Goal: Check status: Check status

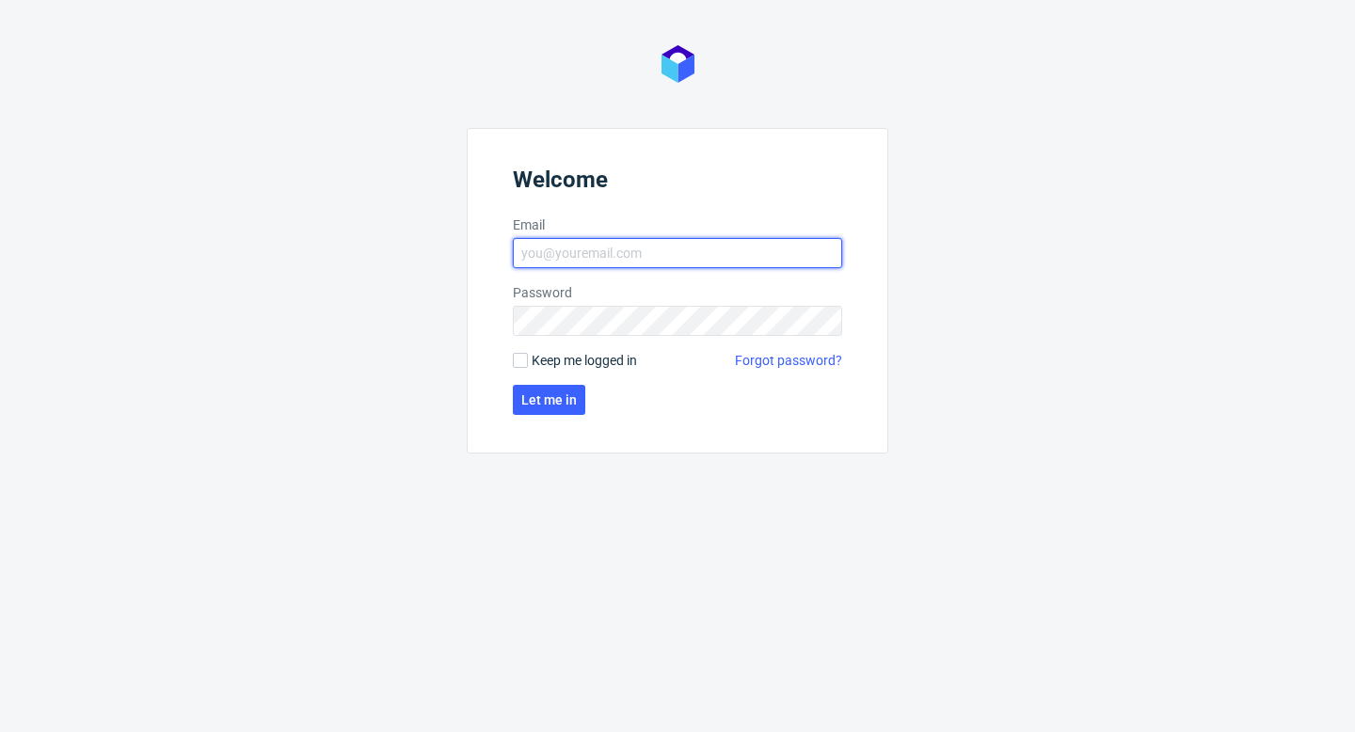
click at [711, 253] on input "Email" at bounding box center [677, 253] width 329 height 30
type input "[EMAIL_ADDRESS][DOMAIN_NAME]"
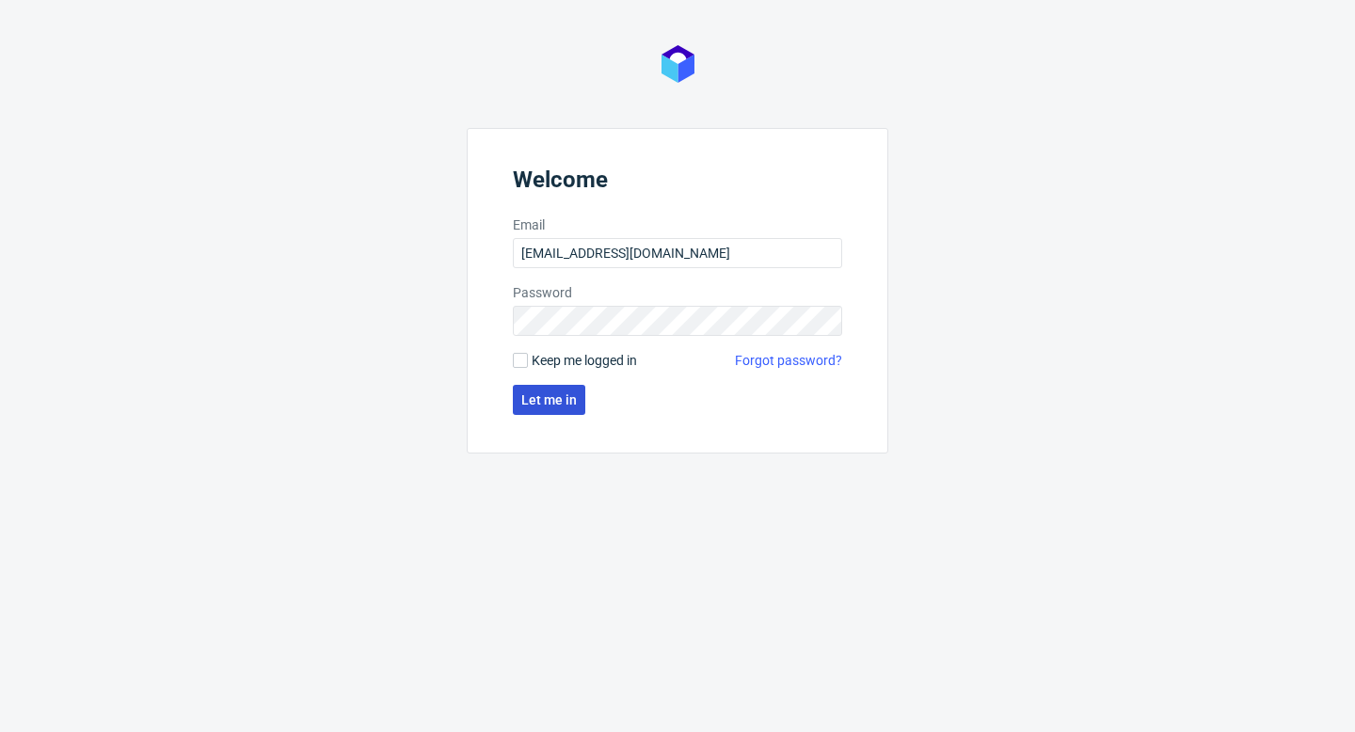
click at [536, 410] on button "Let me in" at bounding box center [549, 400] width 72 height 30
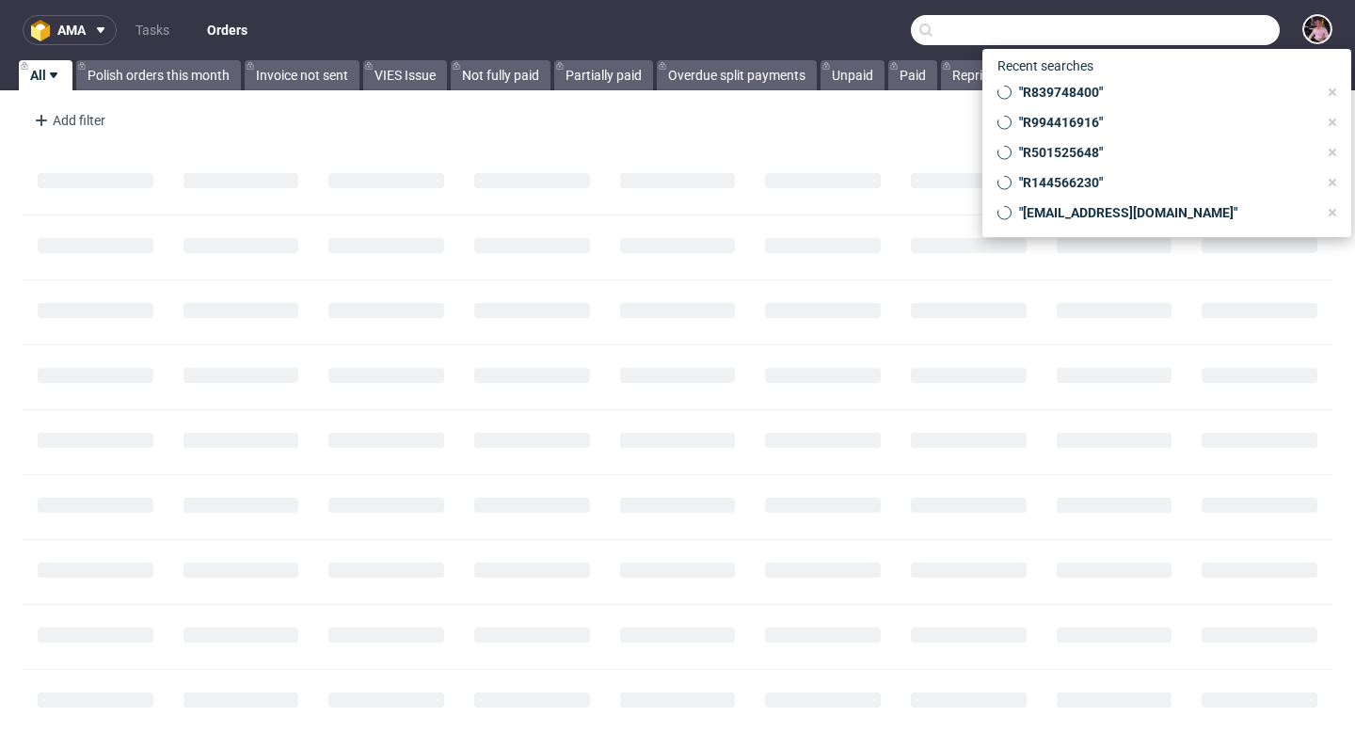
click at [1193, 27] on input "text" at bounding box center [1095, 30] width 369 height 30
paste input "R839748400"
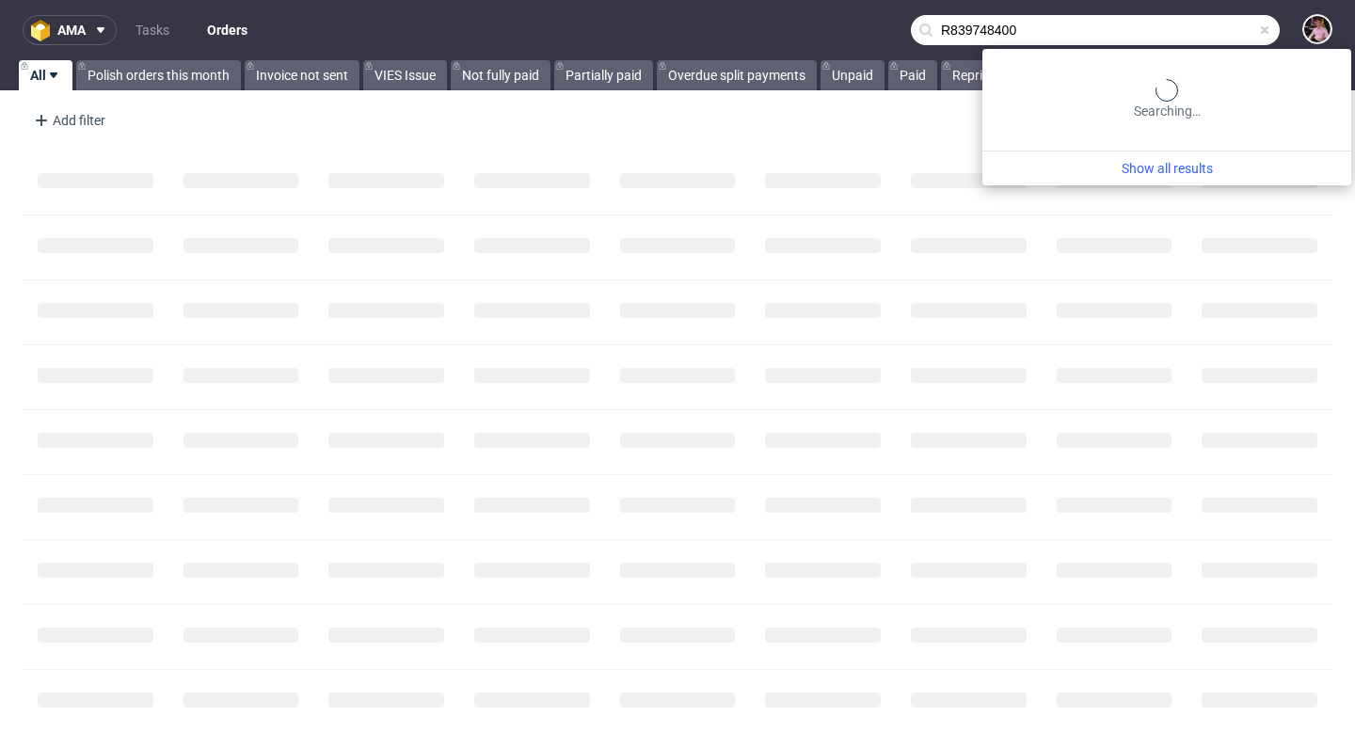
type input "R839748400"
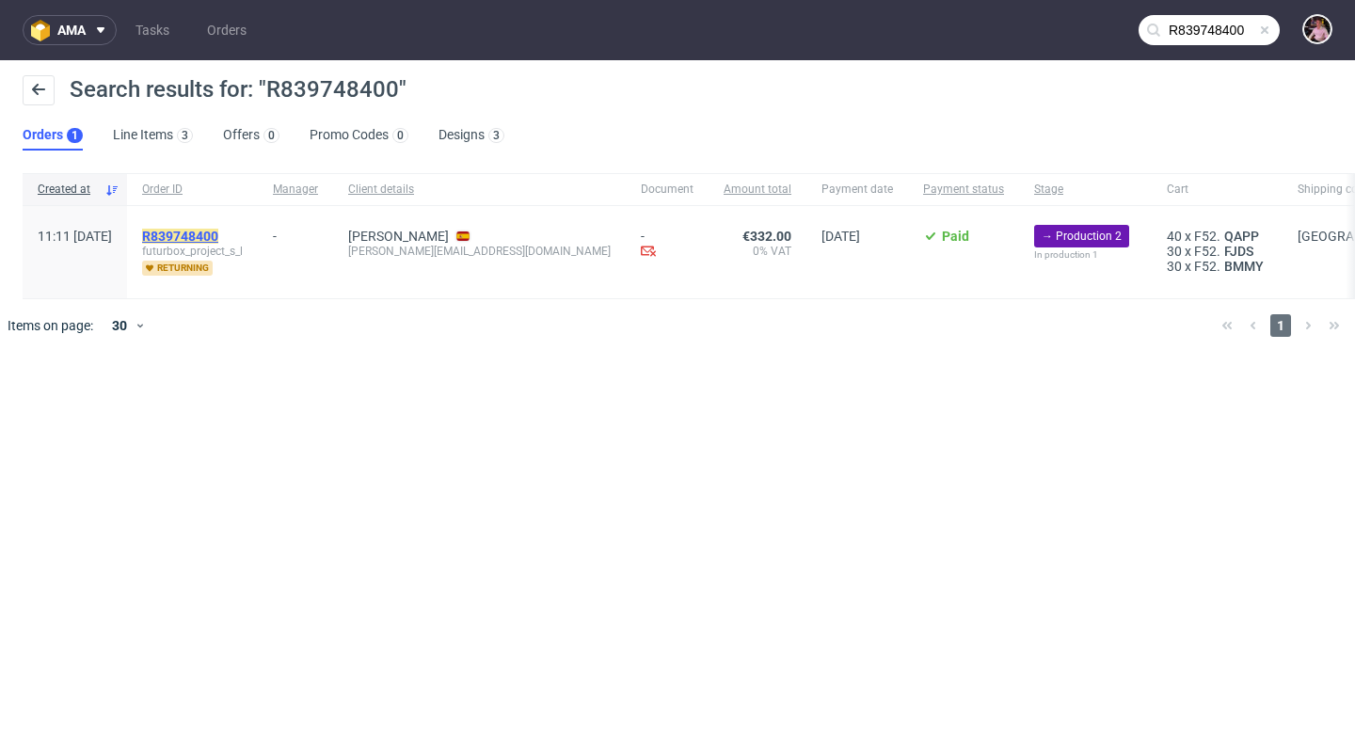
click at [218, 237] on mark "R839748400" at bounding box center [180, 236] width 76 height 15
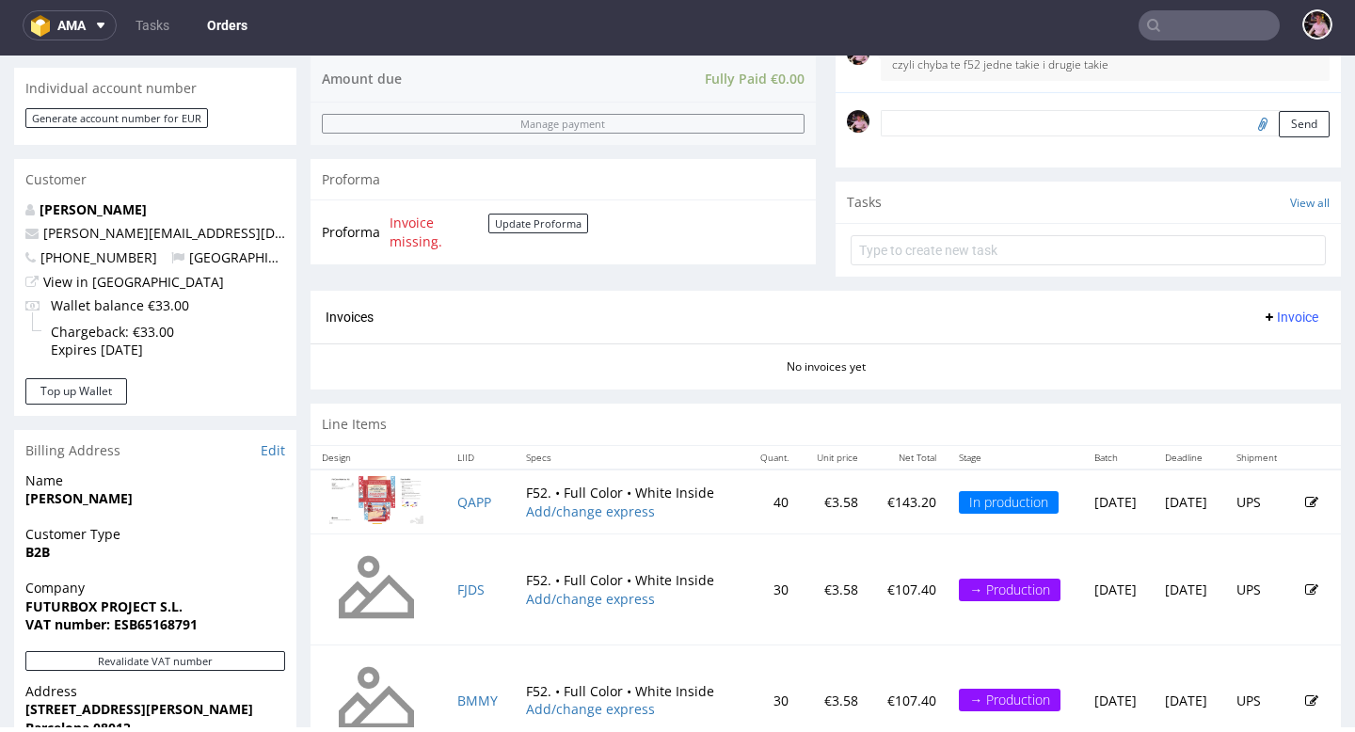
scroll to position [912, 0]
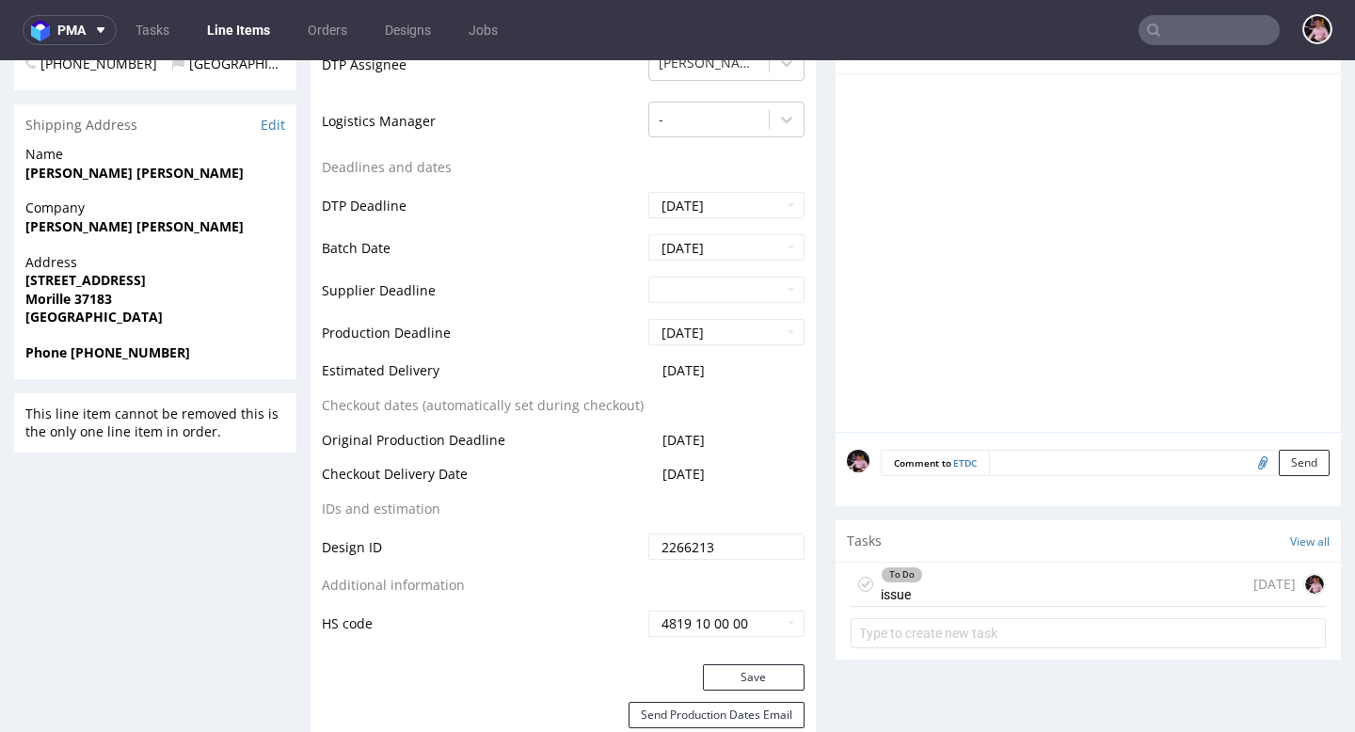
scroll to position [990, 0]
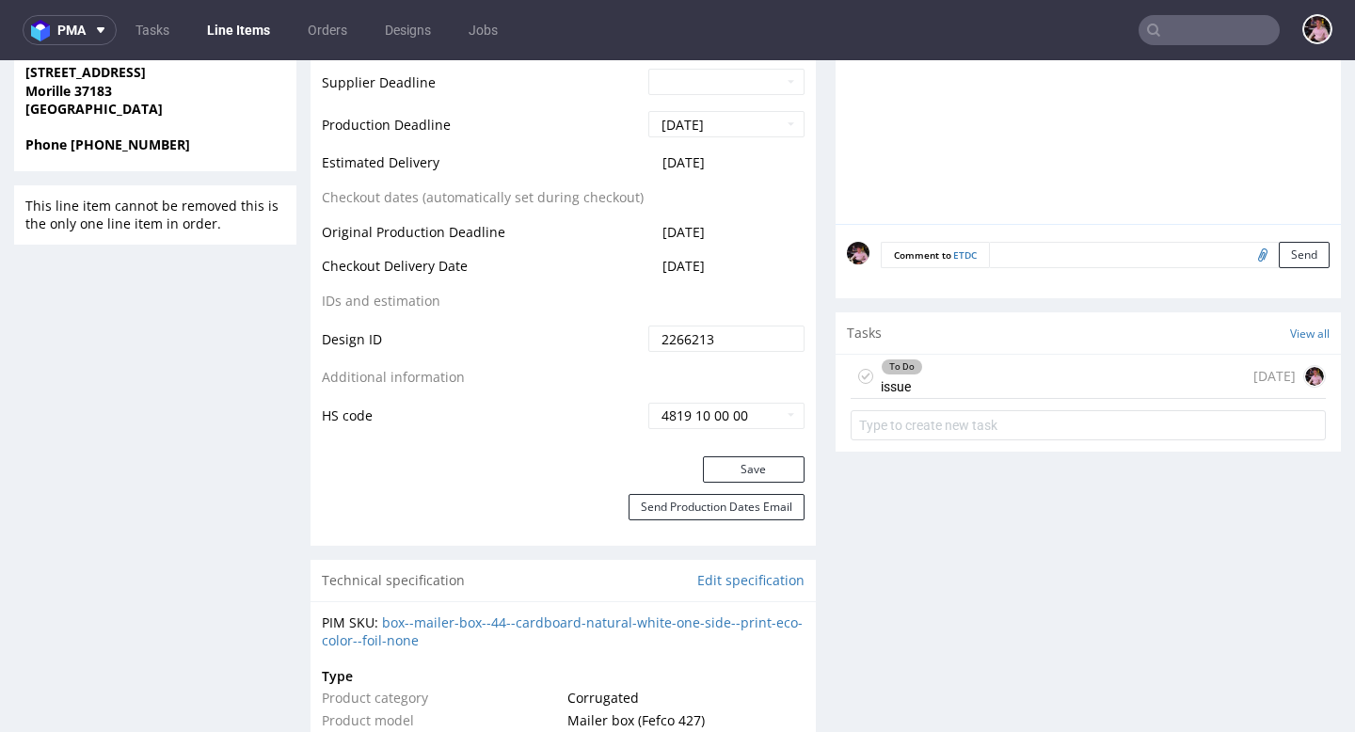
click at [991, 368] on div "To Do issue [DATE]" at bounding box center [1088, 377] width 475 height 44
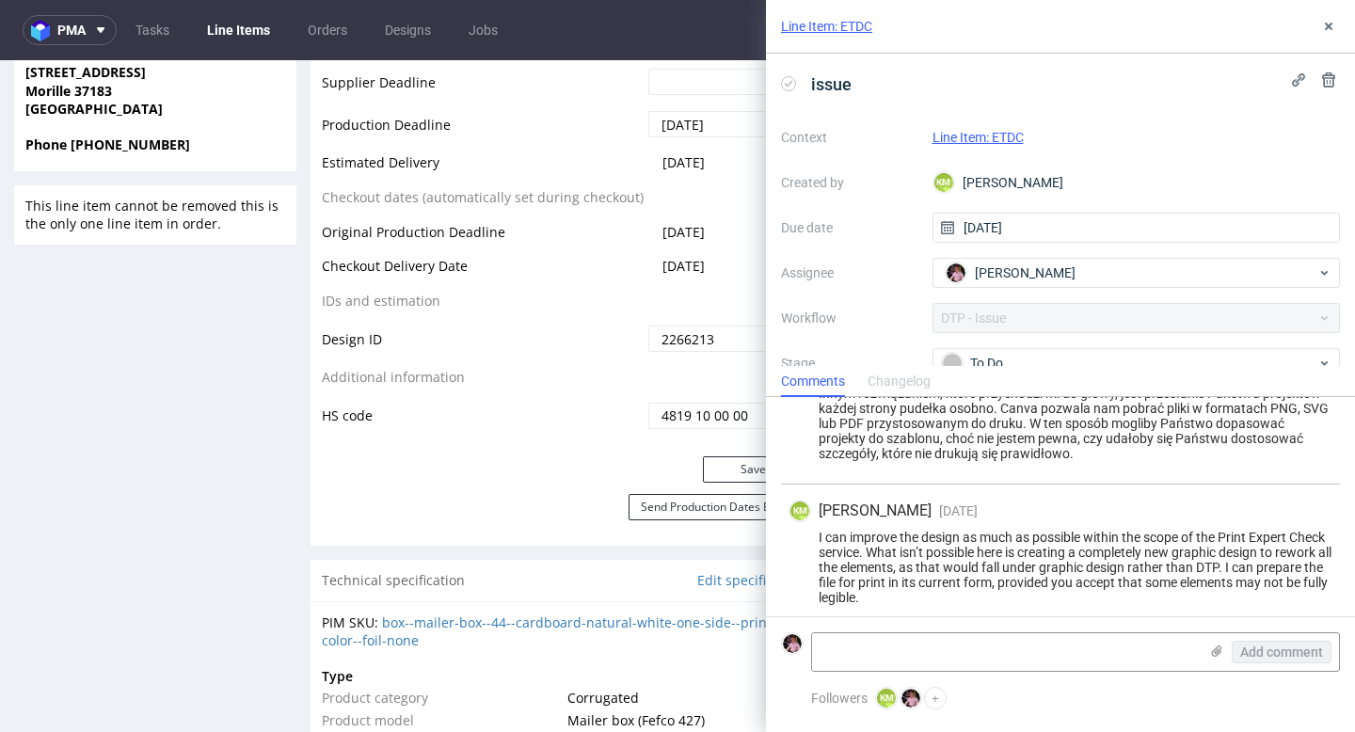
scroll to position [604, 0]
click at [873, 657] on textarea at bounding box center [1005, 652] width 386 height 38
paste textarea "Zgadzamy się z Twoją propozycją, jednak chcielibyśmy, abyście wskazali, które e…"
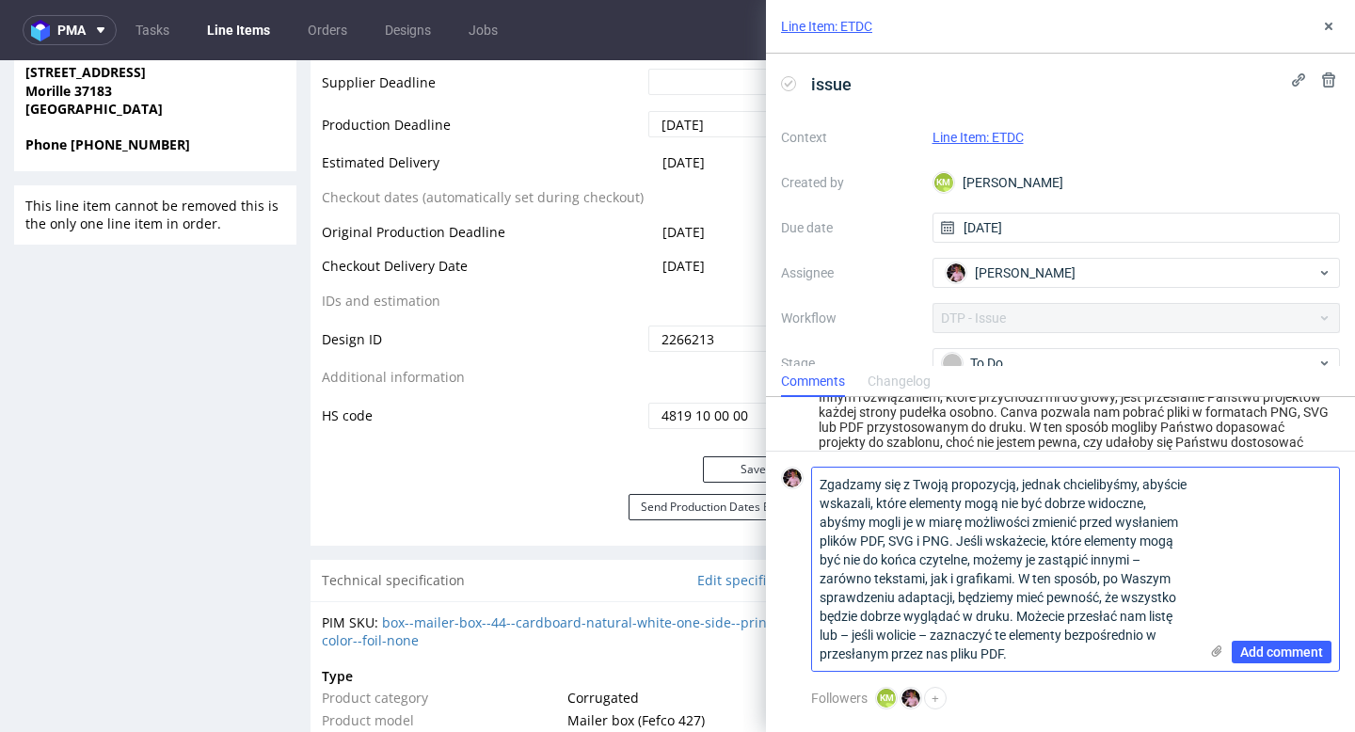
scroll to position [0, 0]
type textarea "Zgadzamy się z Twoją propozycją, jednak chcielibyśmy, abyście wskazali, które e…"
click at [1267, 655] on span "Add comment" at bounding box center [1282, 652] width 83 height 13
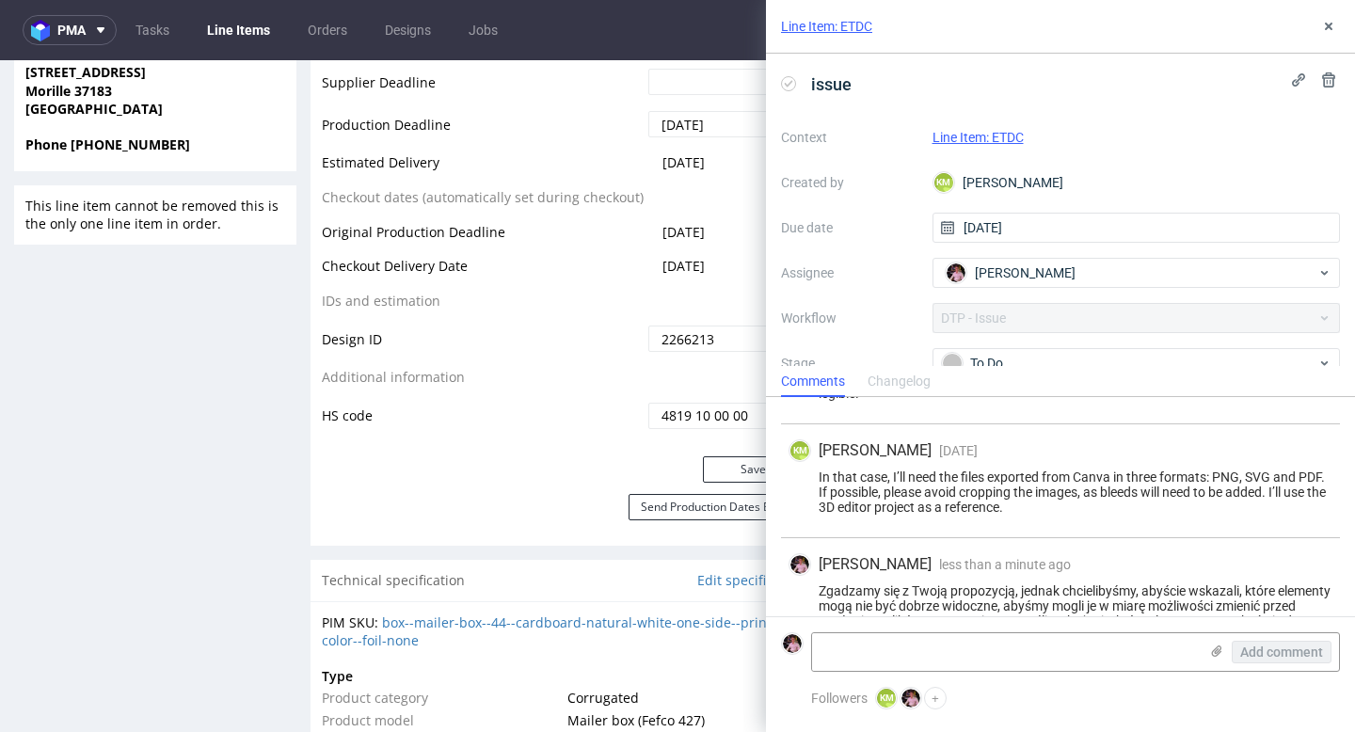
scroll to position [922, 0]
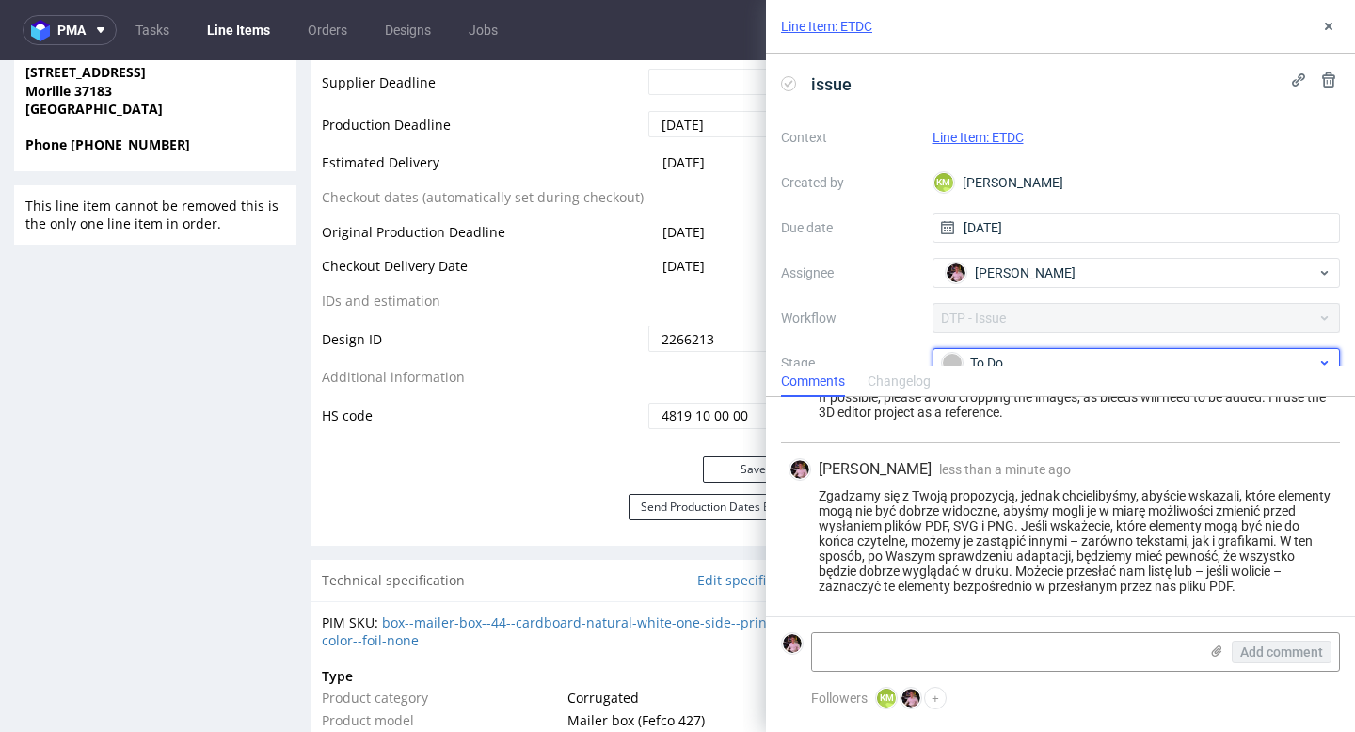
click at [1198, 357] on div "To Do" at bounding box center [1129, 363] width 375 height 21
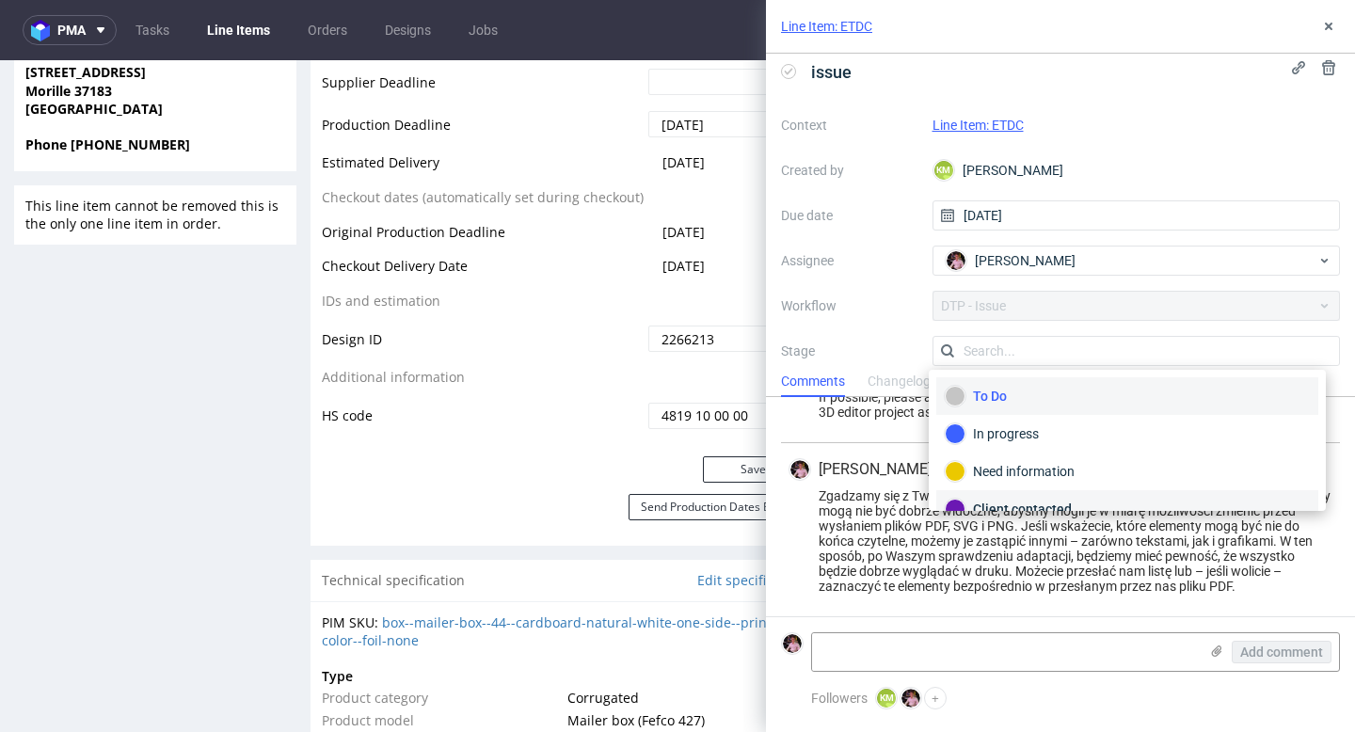
click at [1049, 503] on div "Client contacted" at bounding box center [1127, 509] width 365 height 21
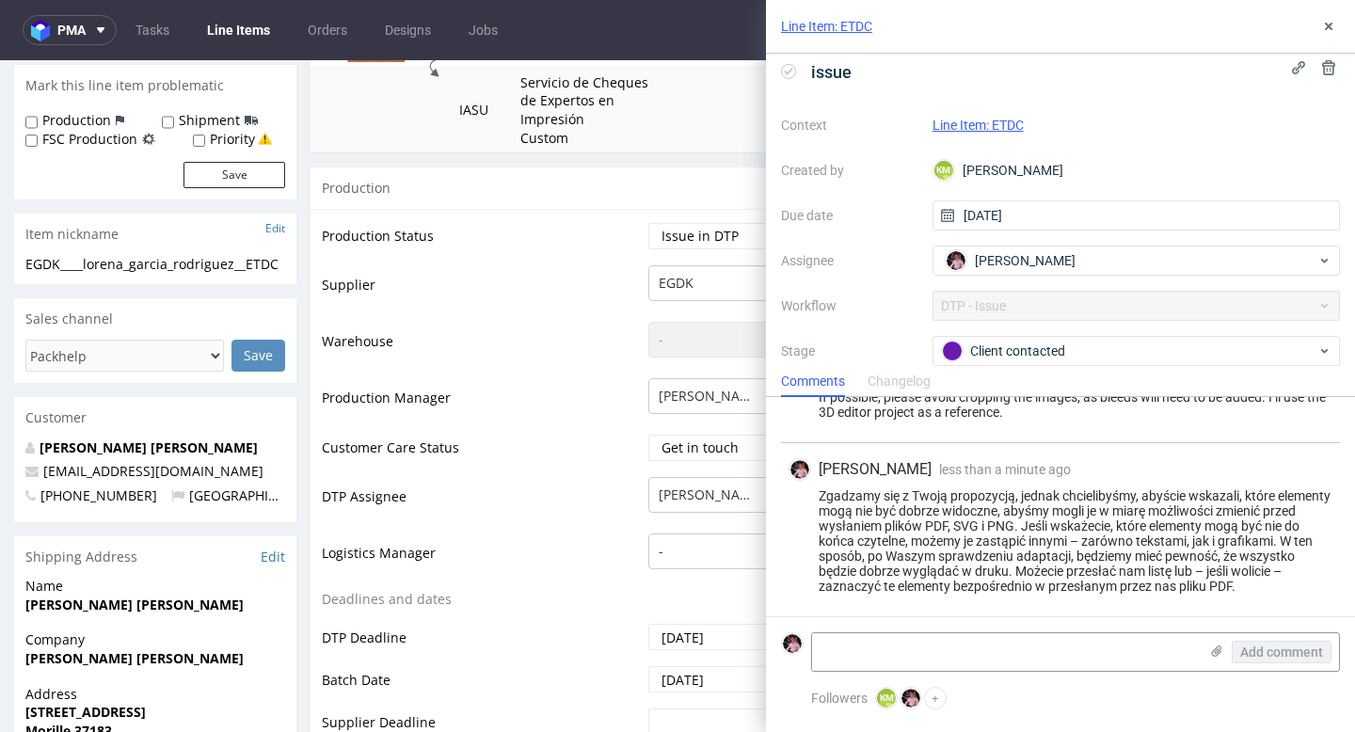
scroll to position [328, 0]
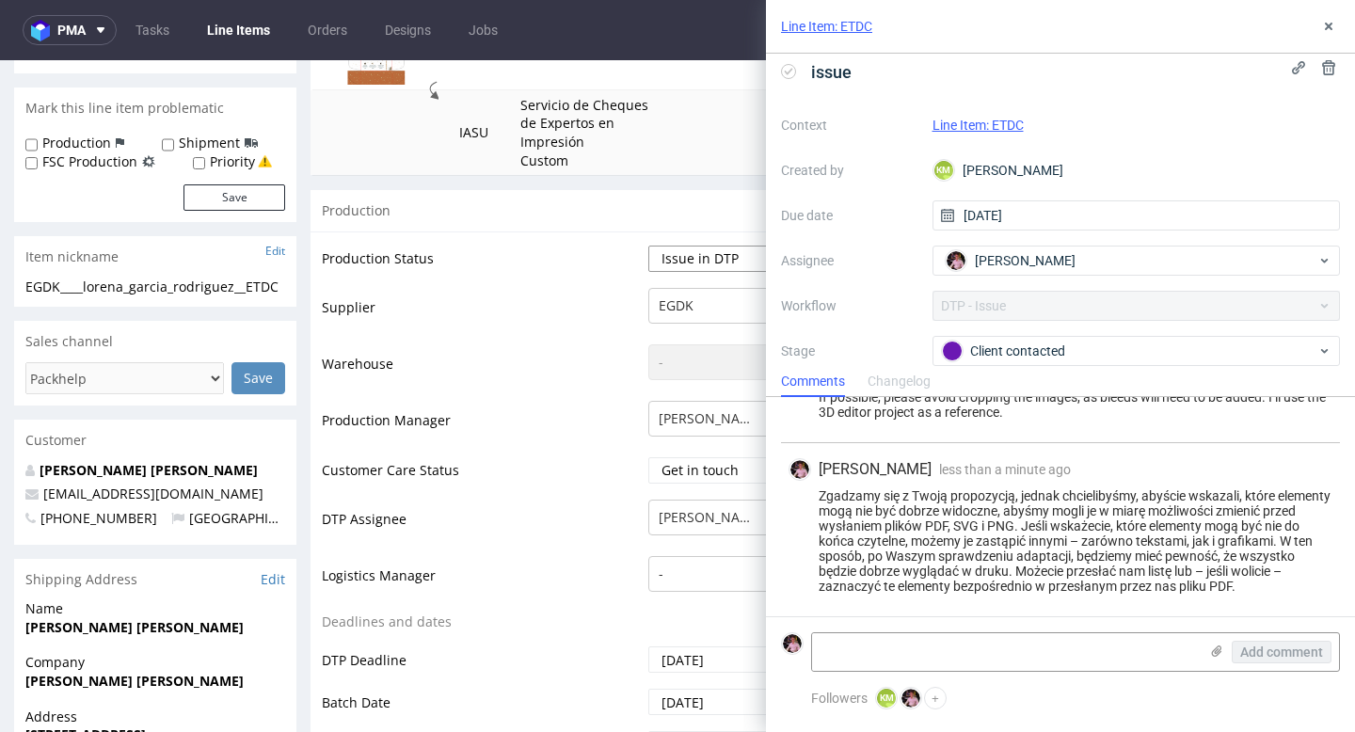
click at [691, 265] on select "Waiting for Artwork Waiting for Diecut Waiting for Mockup Waiting for DTP Waiti…" at bounding box center [727, 259] width 156 height 26
select select "back_for_dtp"
click at [649, 246] on select "Waiting for Artwork Waiting for Diecut Waiting for Mockup Waiting for DTP Waiti…" at bounding box center [727, 259] width 156 height 26
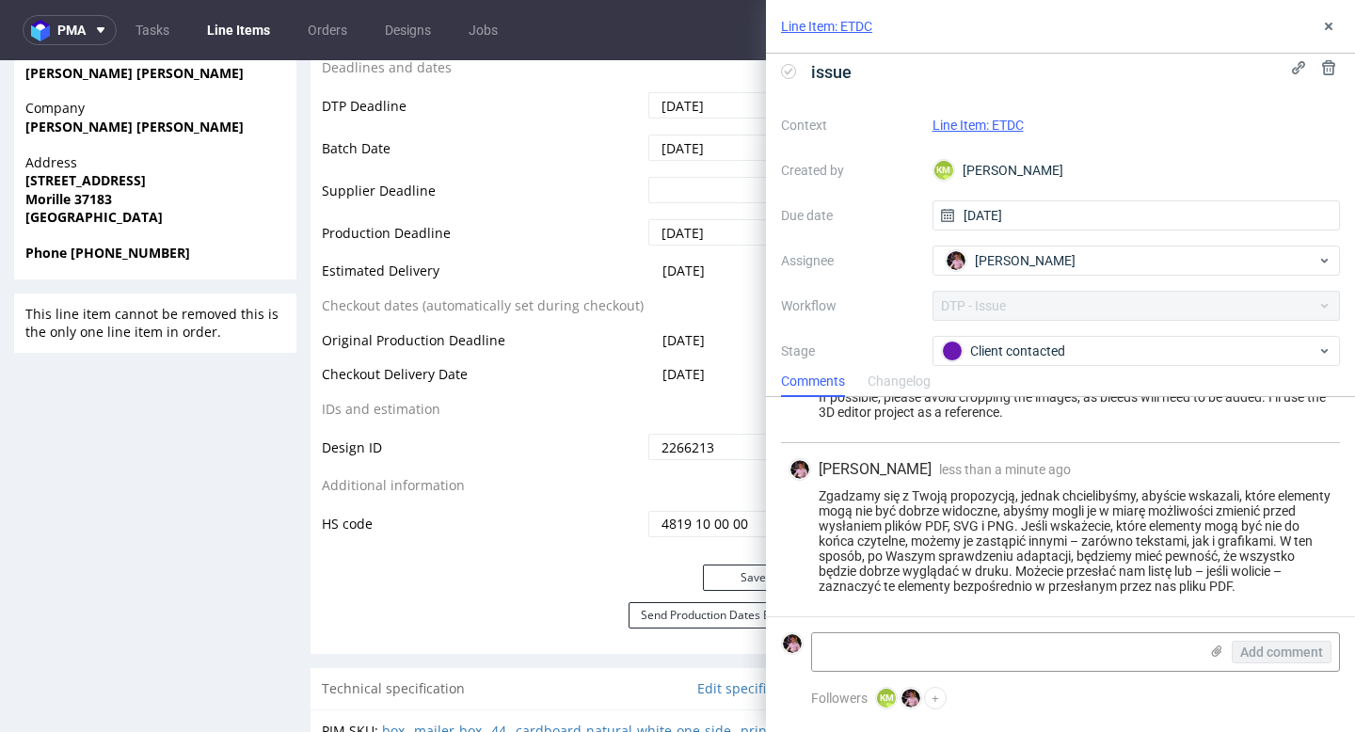
scroll to position [1175, 0]
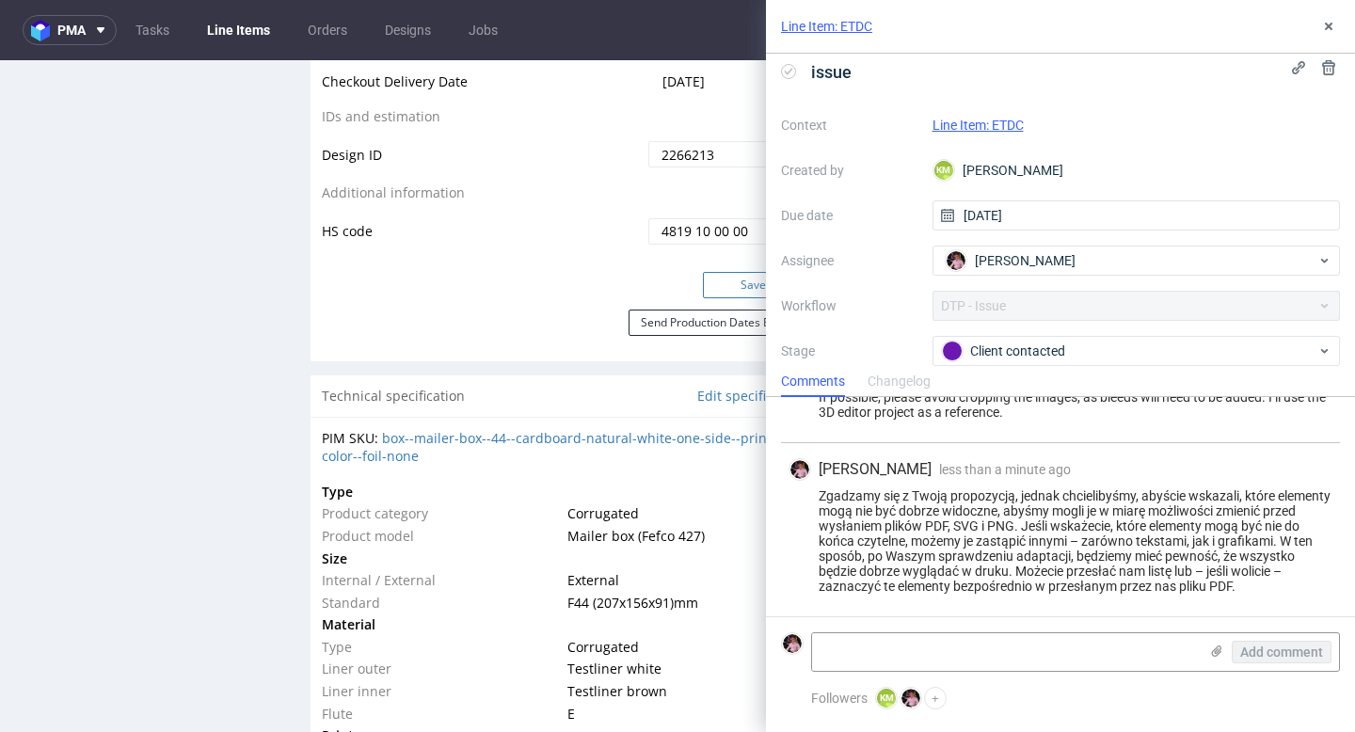
click at [714, 289] on button "Save" at bounding box center [754, 285] width 102 height 26
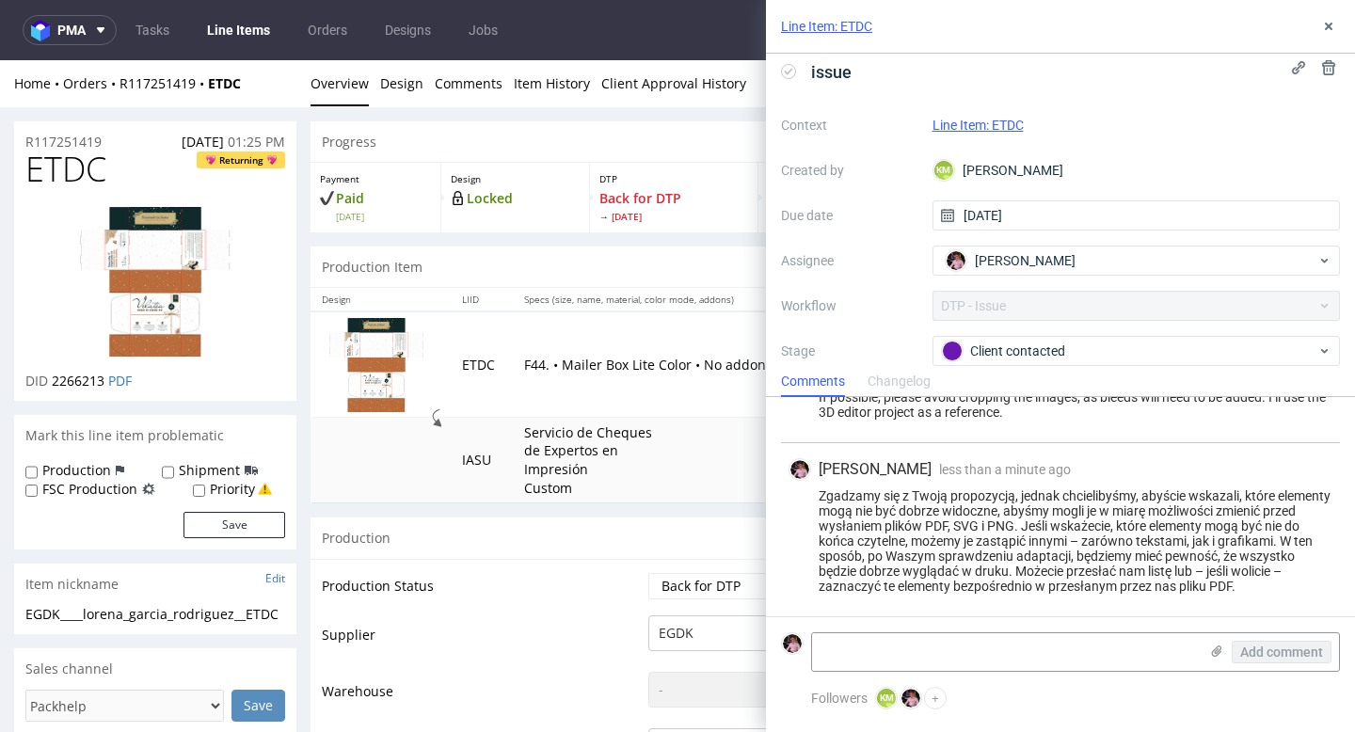
scroll to position [1161, 0]
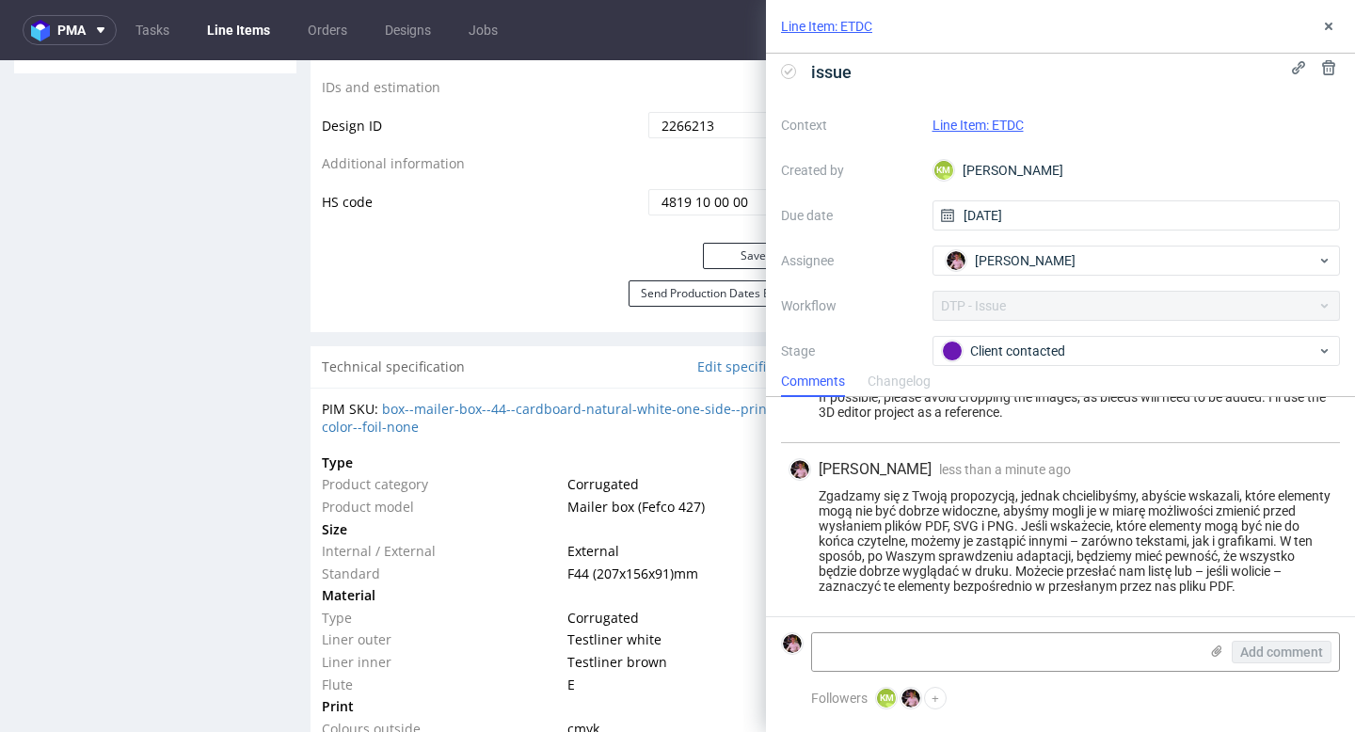
click at [1316, 27] on div "Line Item: ETDC" at bounding box center [1060, 27] width 589 height 54
click at [1341, 25] on div "Line Item: ETDC" at bounding box center [1060, 27] width 589 height 54
click at [1330, 25] on use at bounding box center [1329, 27] width 8 height 8
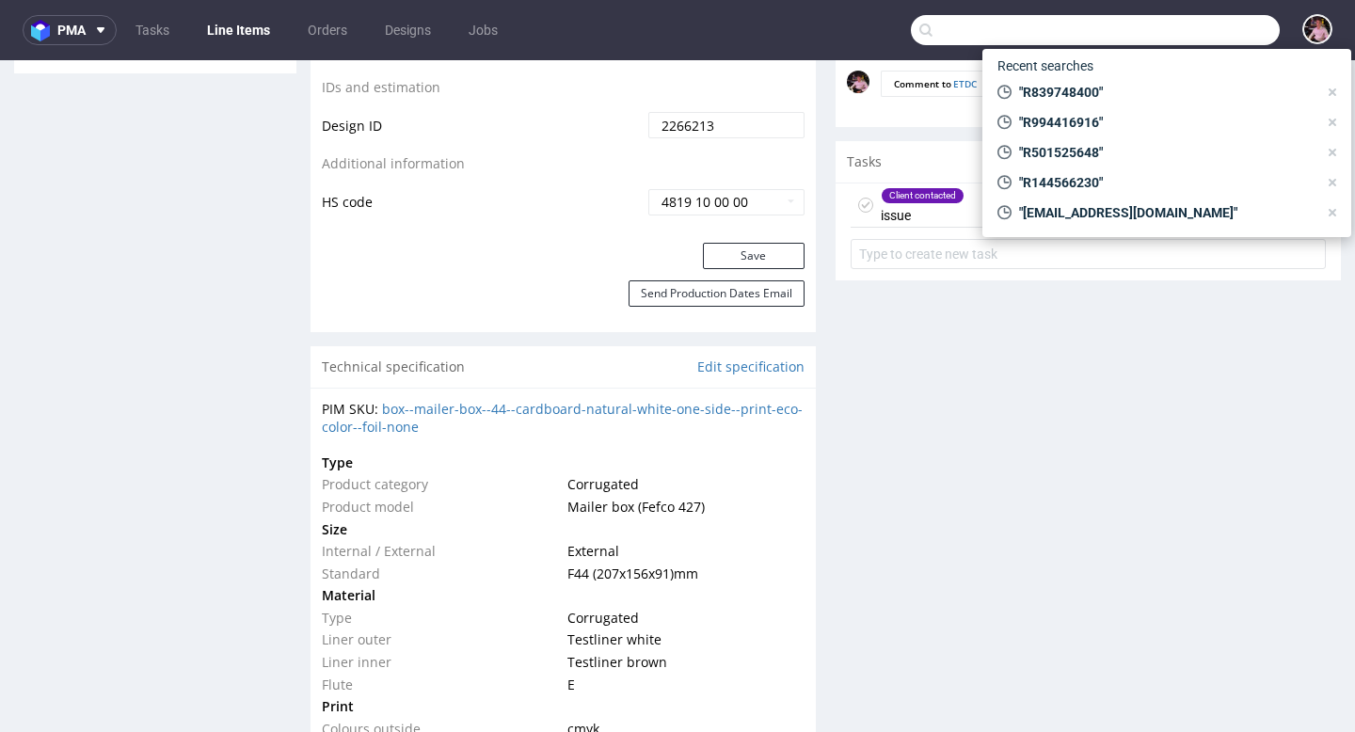
click at [1165, 26] on input "text" at bounding box center [1095, 30] width 369 height 30
paste input "GSES268419"
type input "GSES268419"
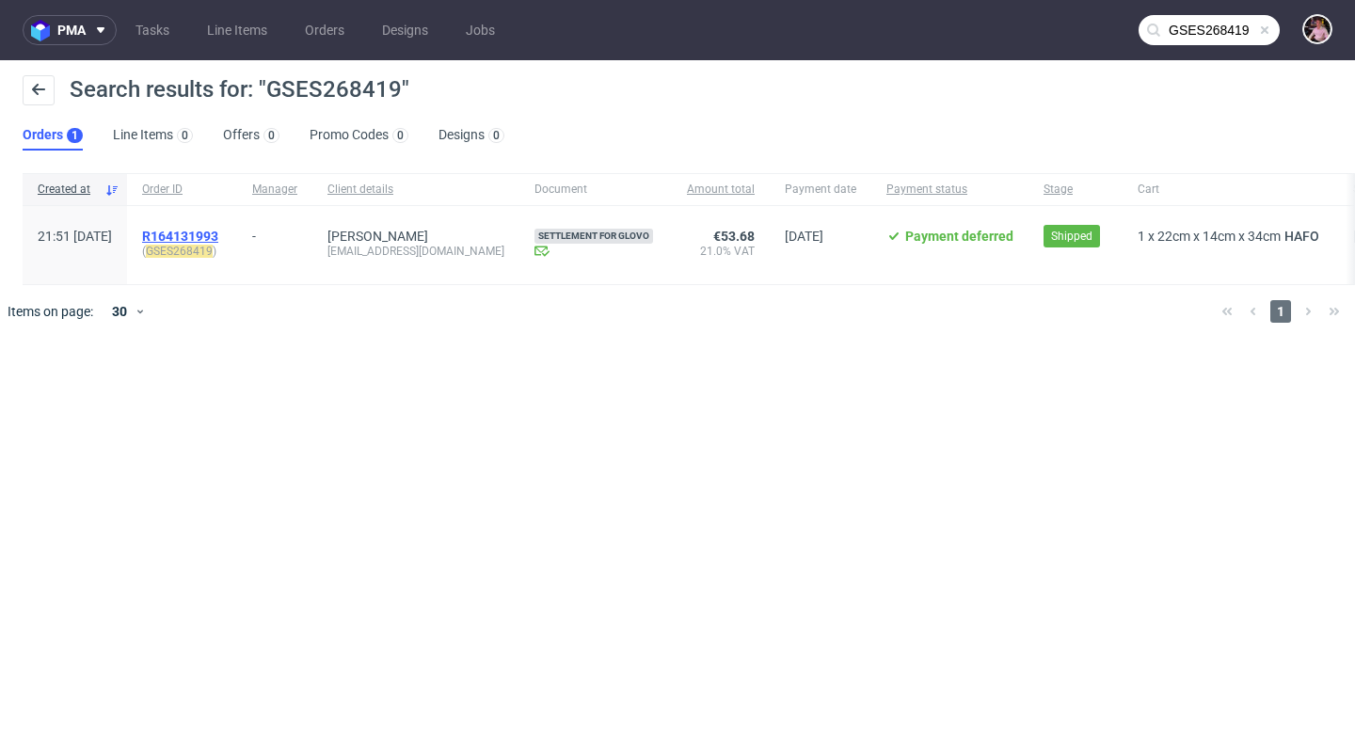
click at [218, 239] on span "R164131993" at bounding box center [180, 236] width 76 height 15
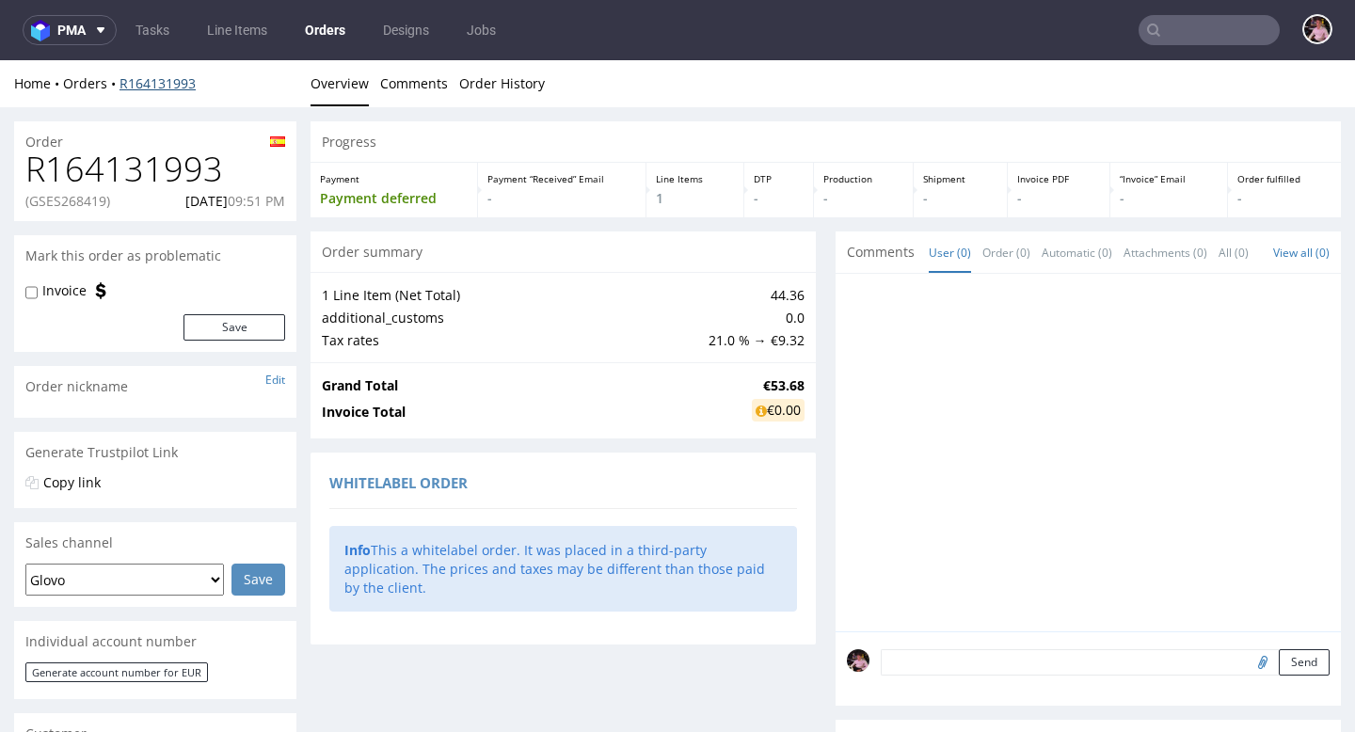
click at [177, 88] on link "R164131993" at bounding box center [158, 83] width 76 height 18
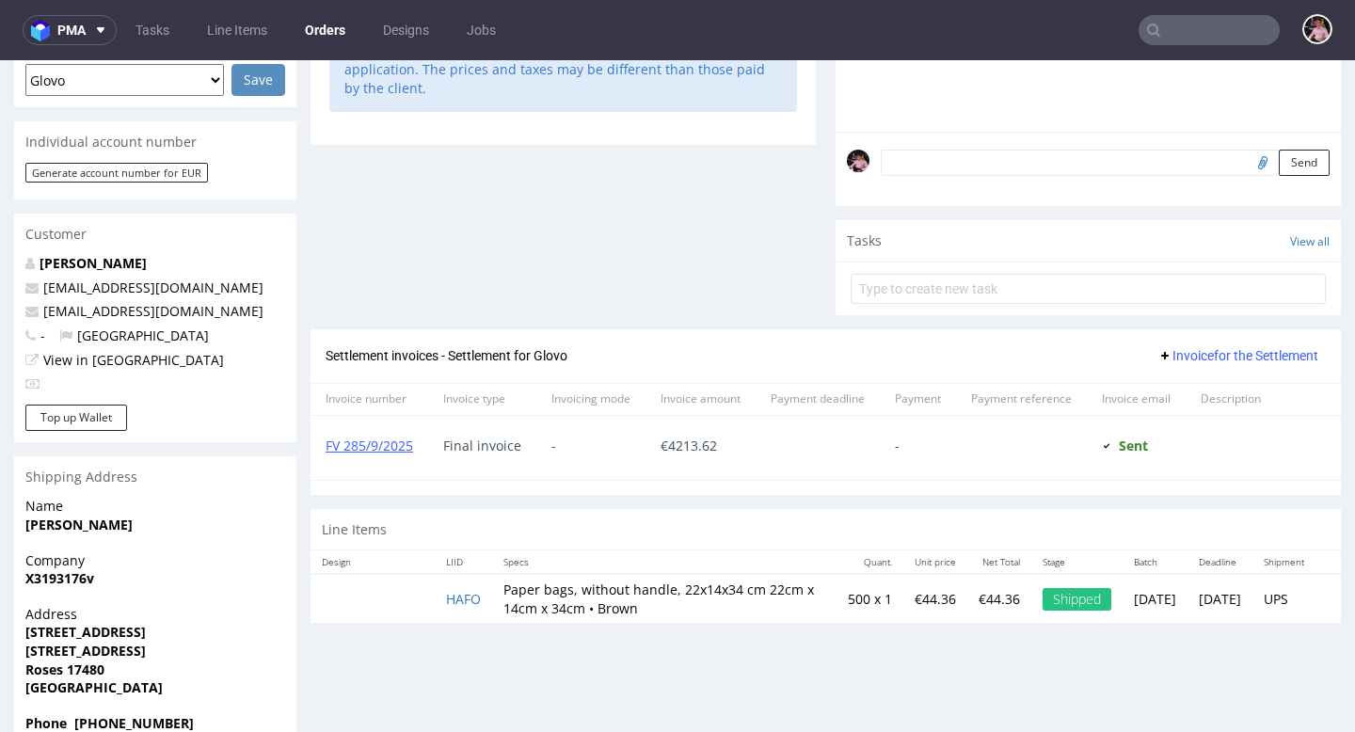
scroll to position [541, 0]
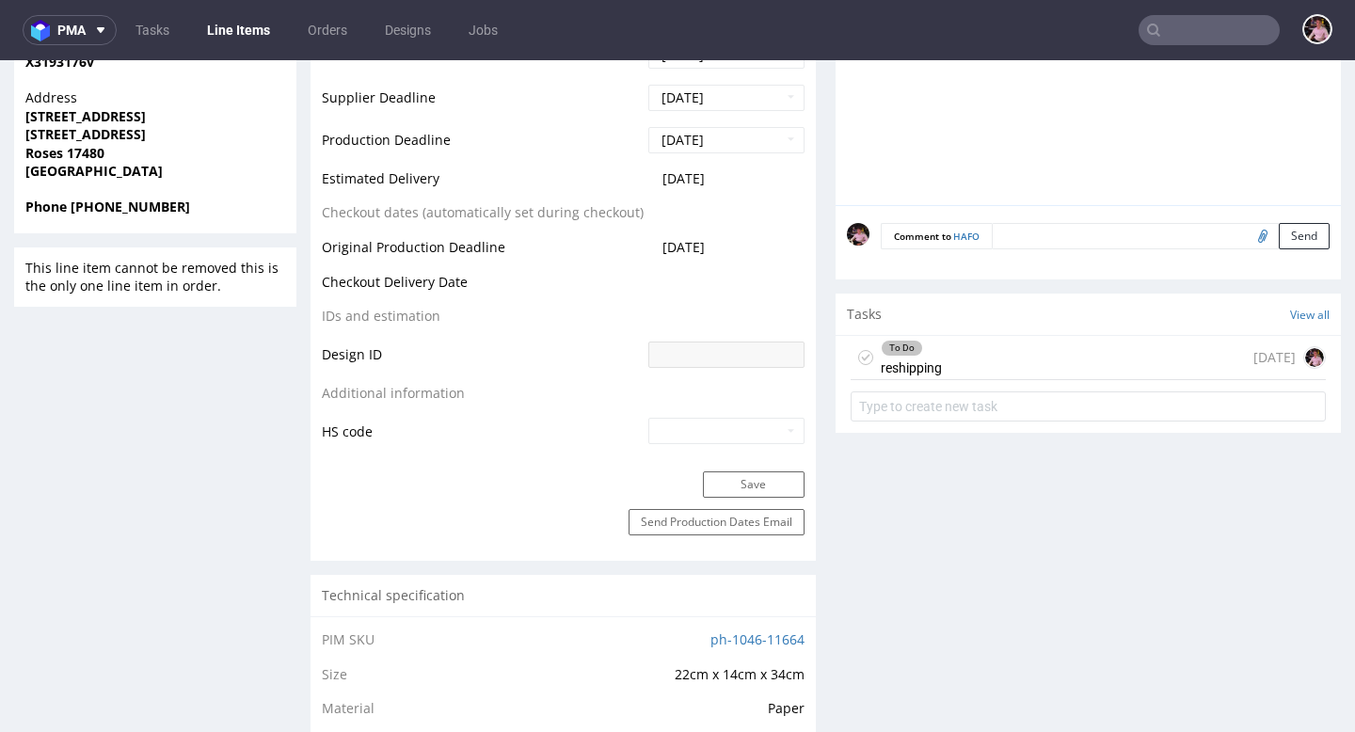
scroll to position [844, 0]
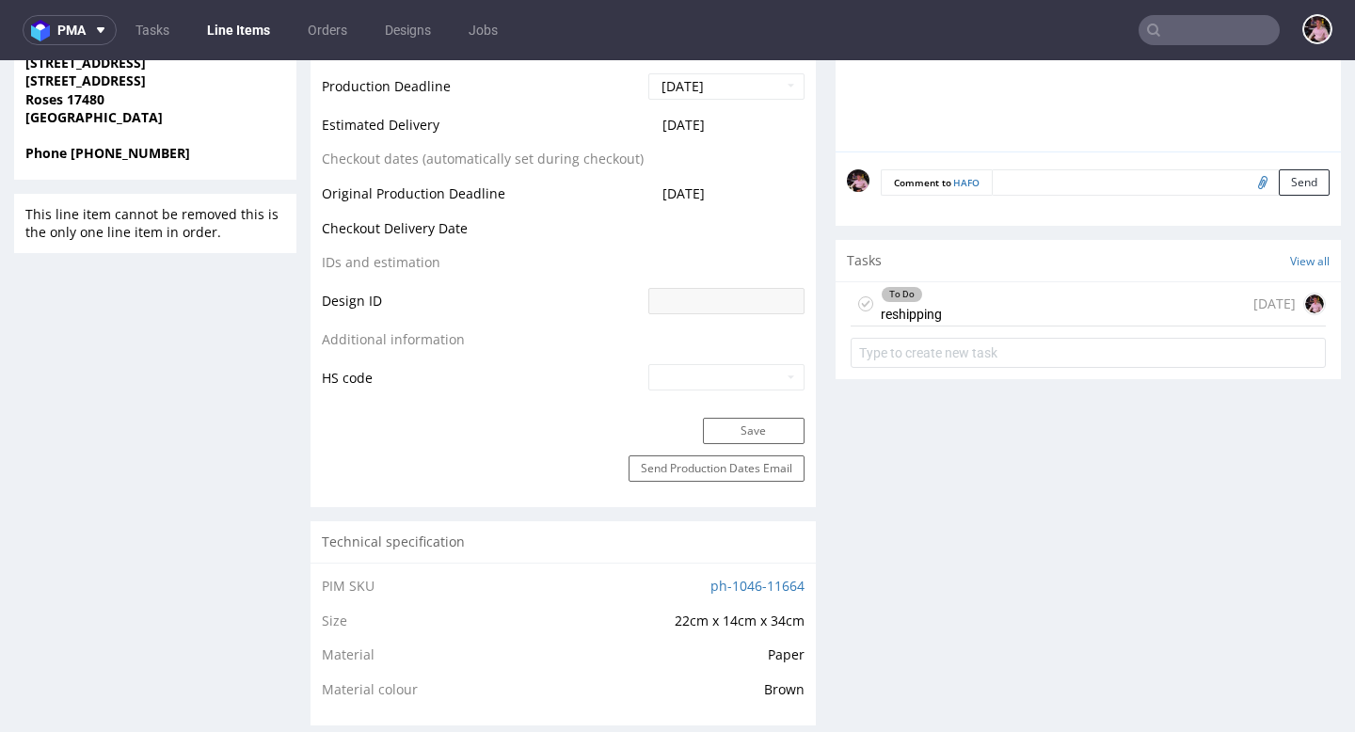
click at [979, 304] on div "To Do reshipping [DATE]" at bounding box center [1088, 304] width 475 height 44
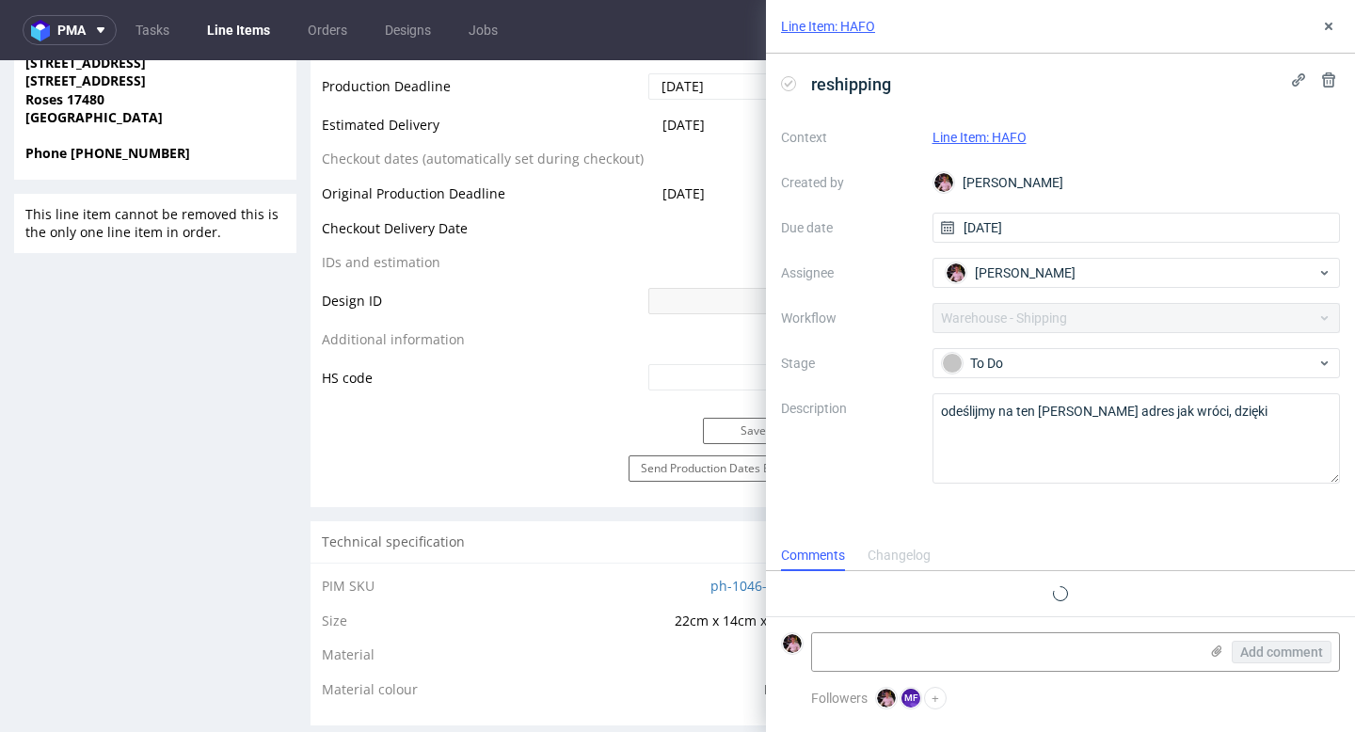
scroll to position [31, 0]
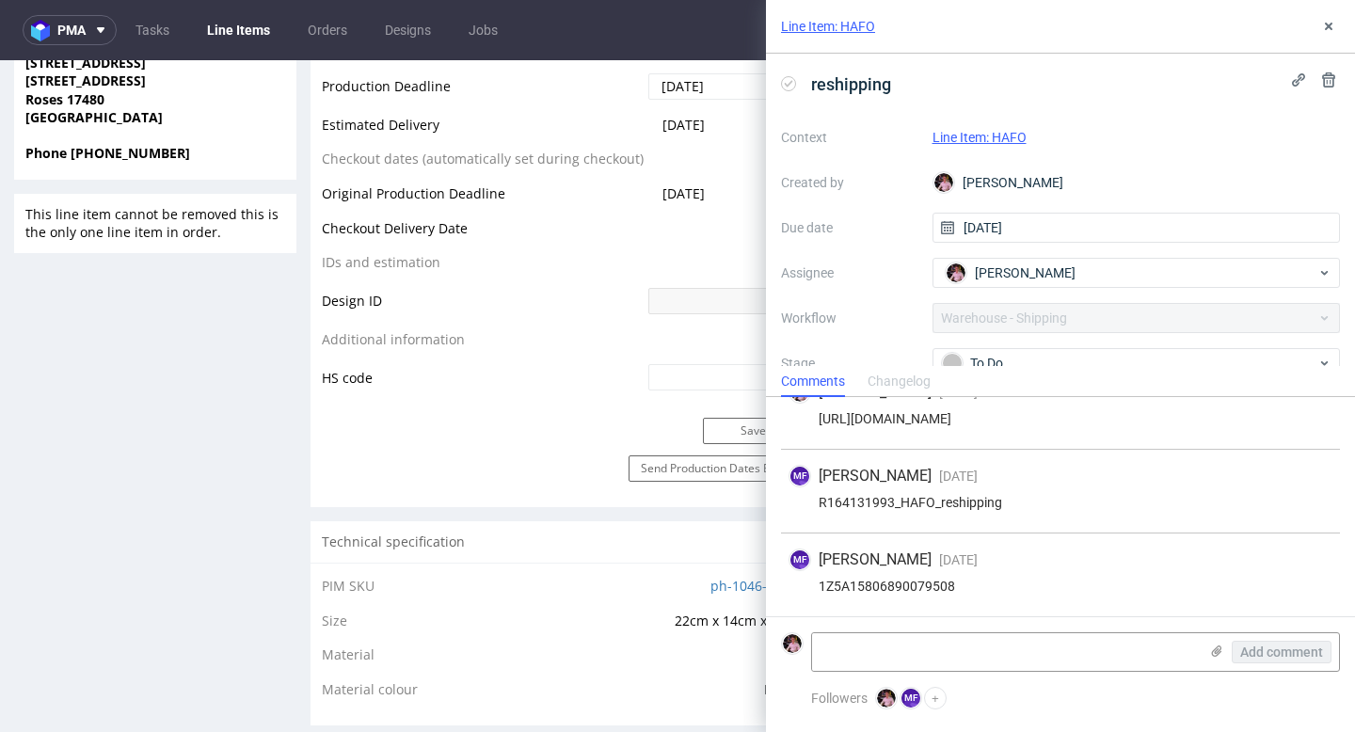
click at [894, 588] on div "1Z5A15806890079508" at bounding box center [1061, 586] width 544 height 15
copy div "1Z5A15806890079508"
click at [1331, 21] on icon at bounding box center [1328, 26] width 15 height 15
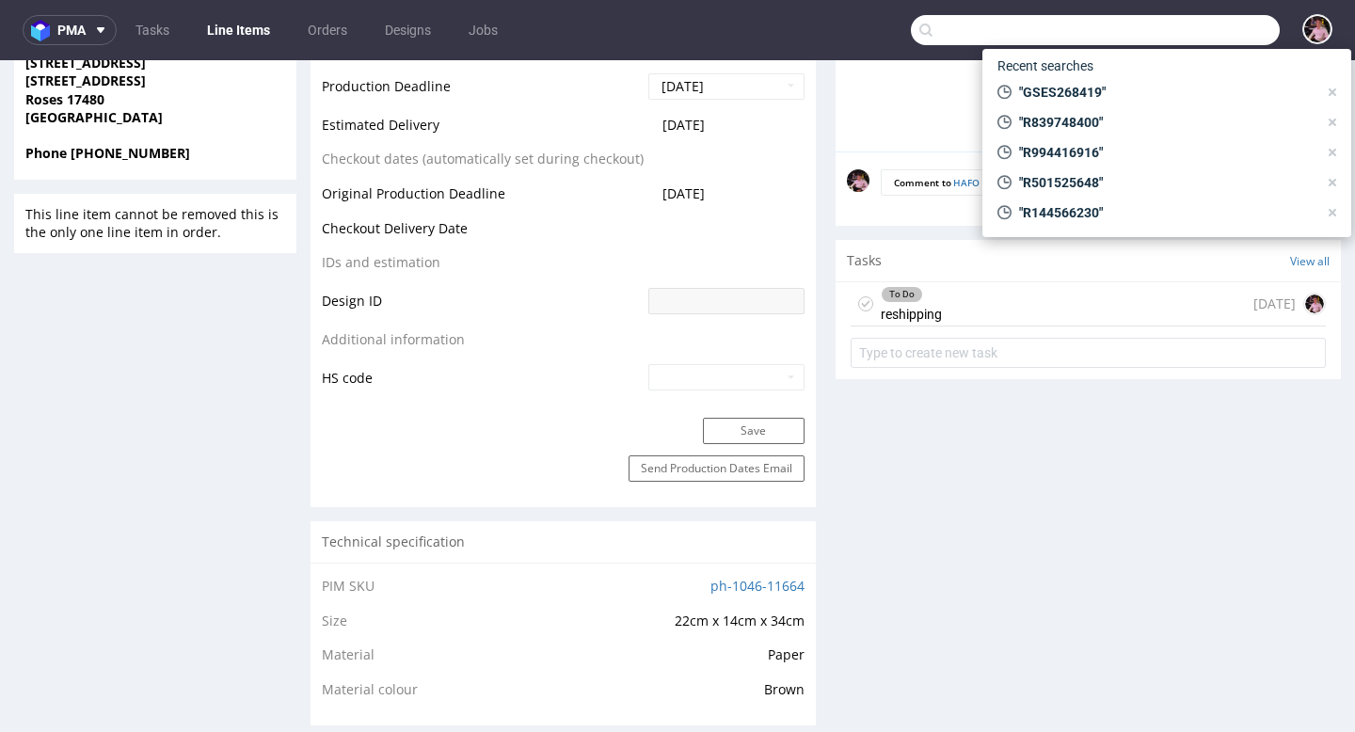
click at [1189, 30] on input "text" at bounding box center [1095, 30] width 369 height 30
paste input "R707458934"
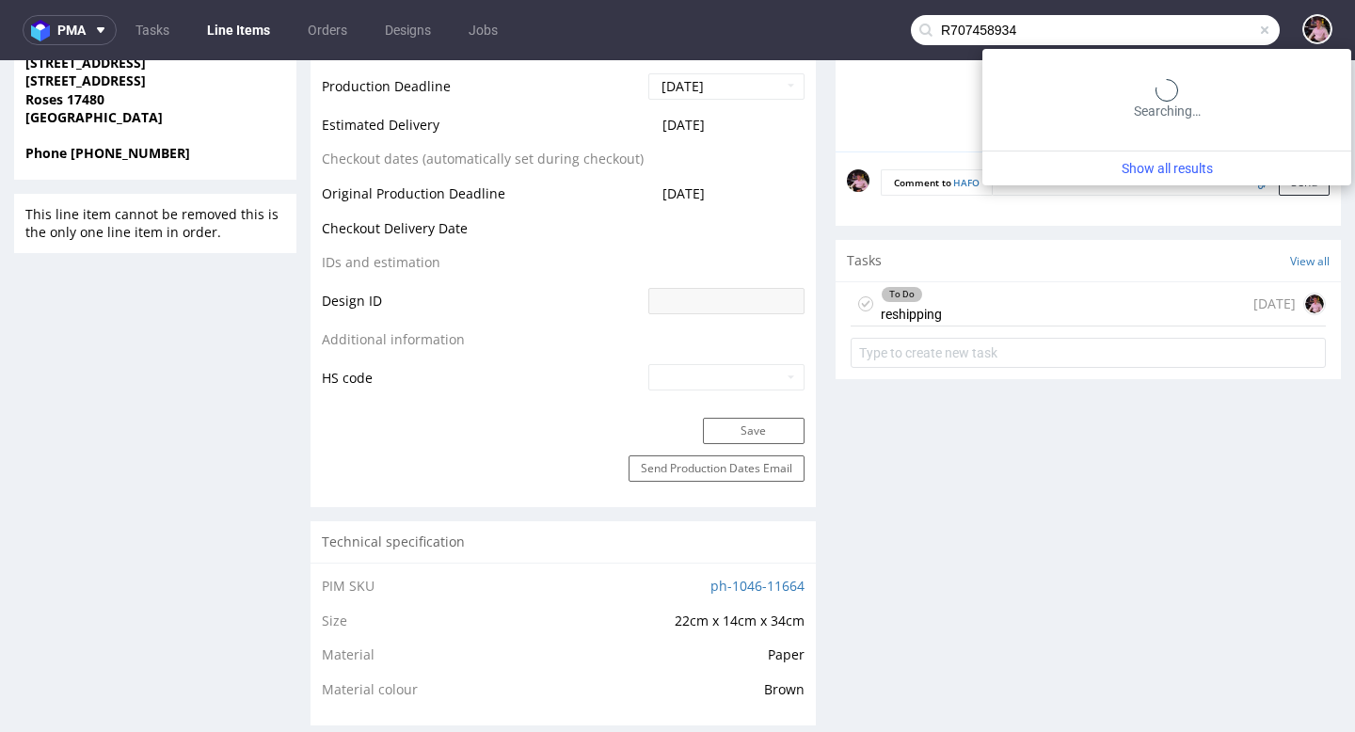
type input "R707458934"
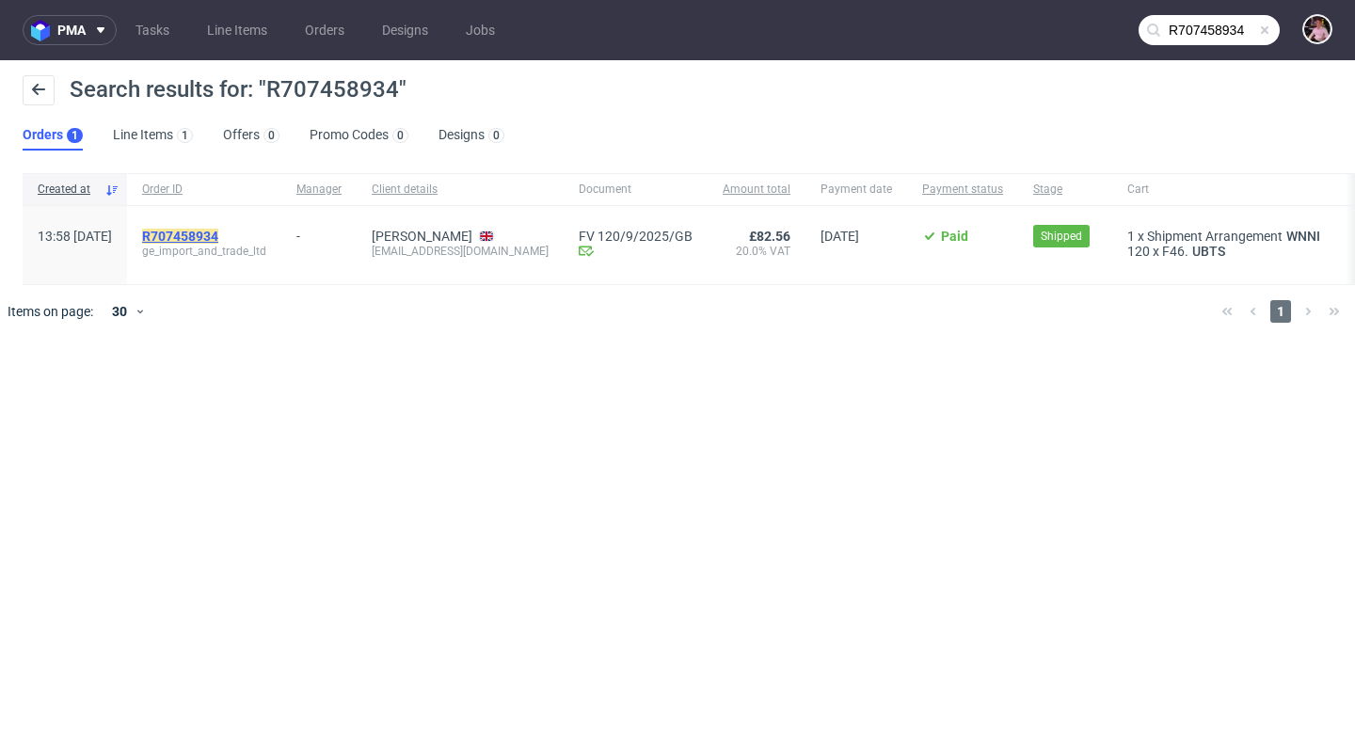
click at [218, 231] on mark "R707458934" at bounding box center [180, 236] width 76 height 15
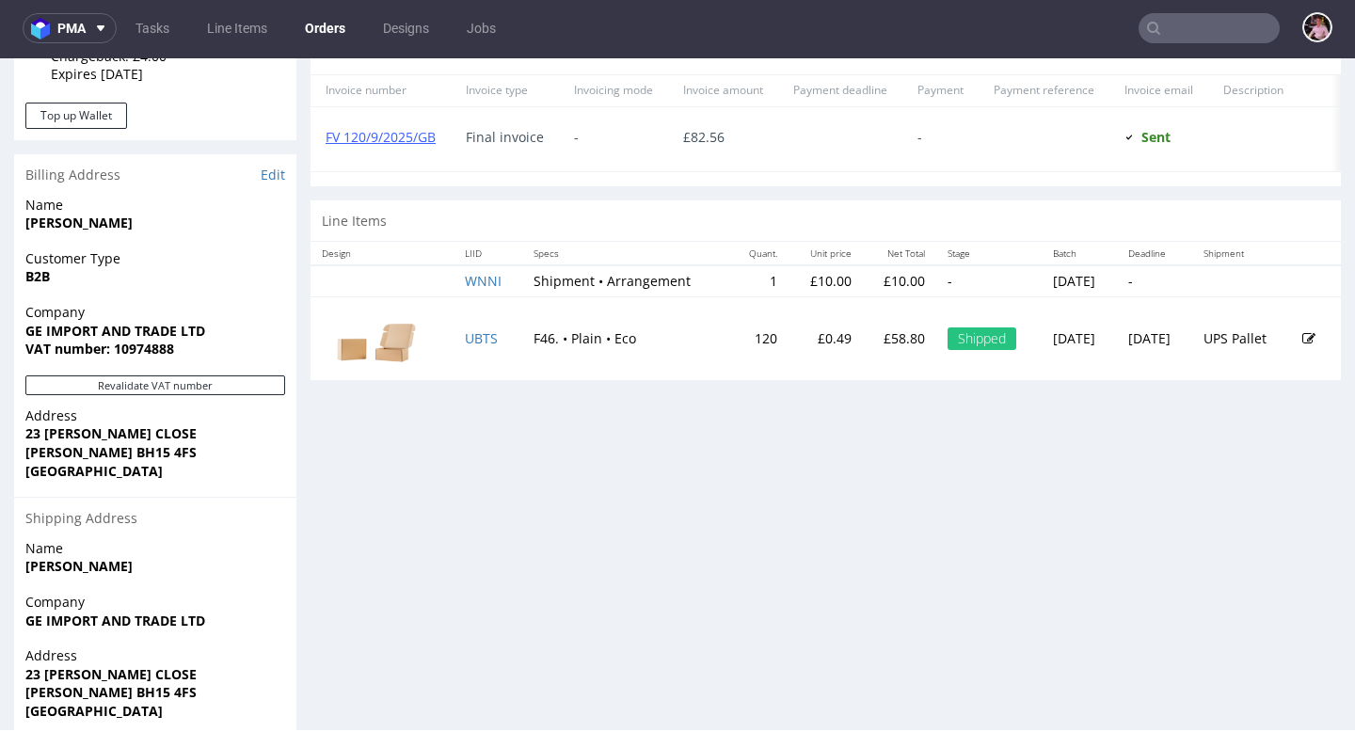
scroll to position [840, 0]
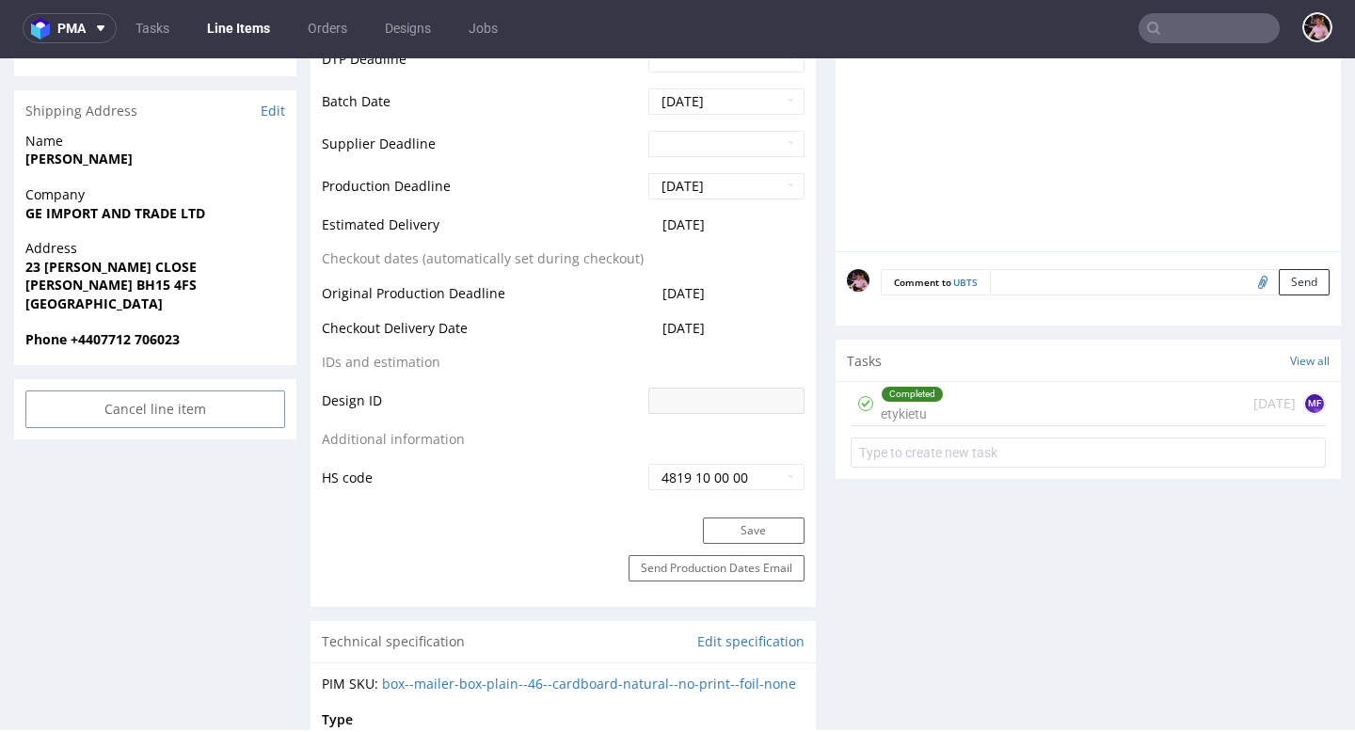
scroll to position [864, 0]
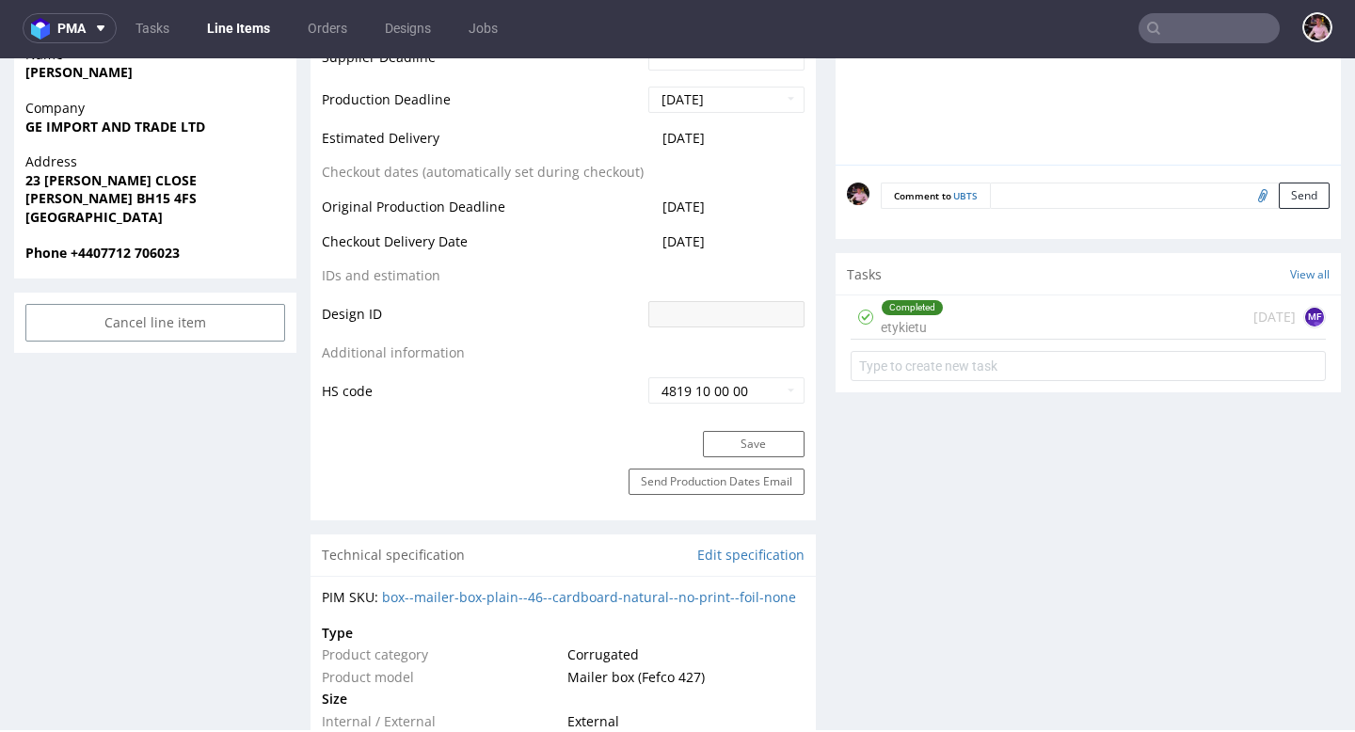
click at [977, 324] on div "Completed etykietu [DATE] MF" at bounding box center [1088, 318] width 475 height 44
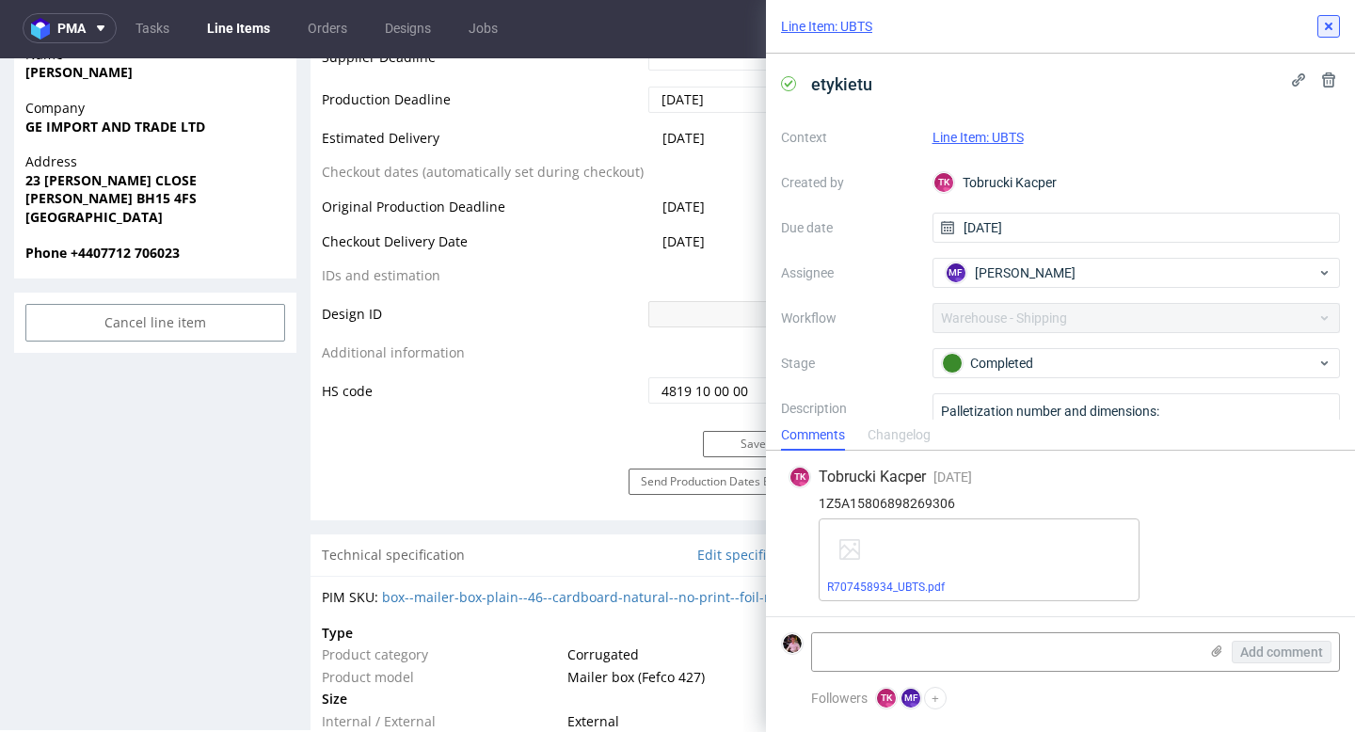
click at [1318, 34] on button at bounding box center [1329, 26] width 23 height 23
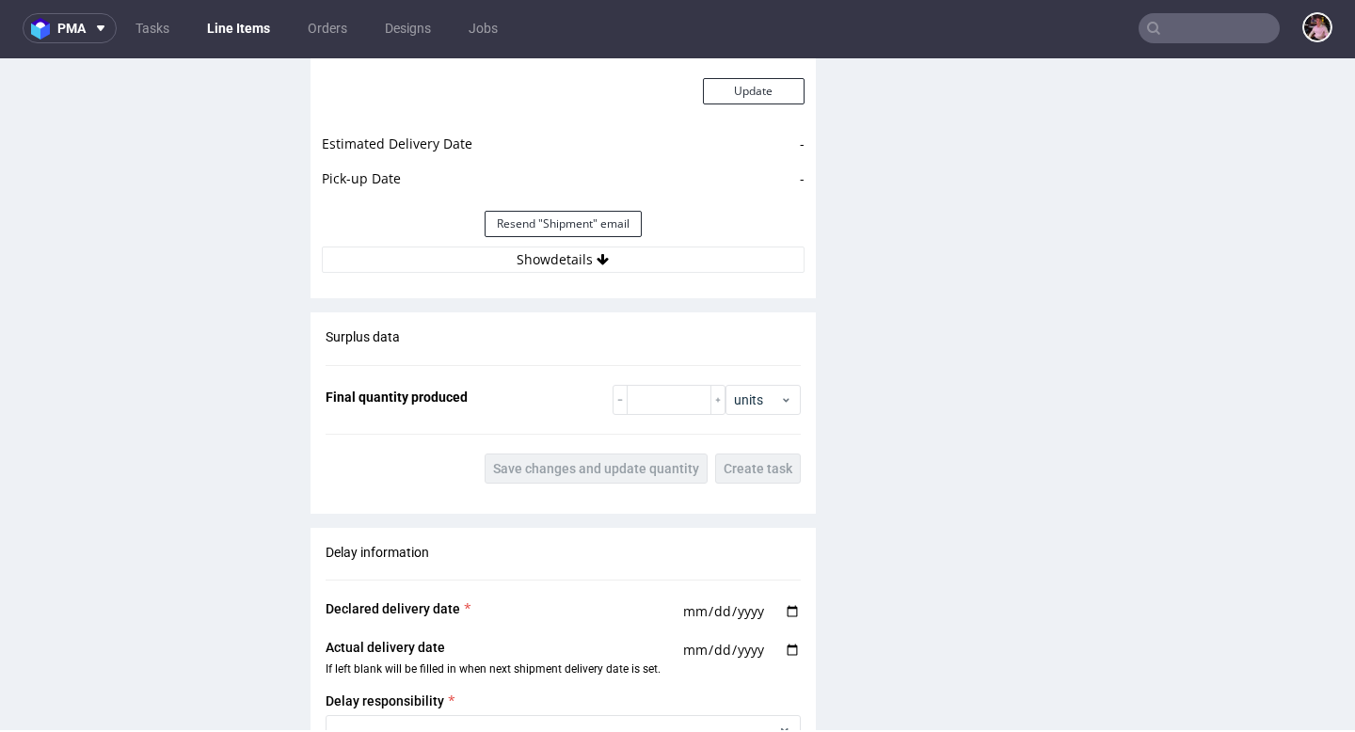
scroll to position [2089, 0]
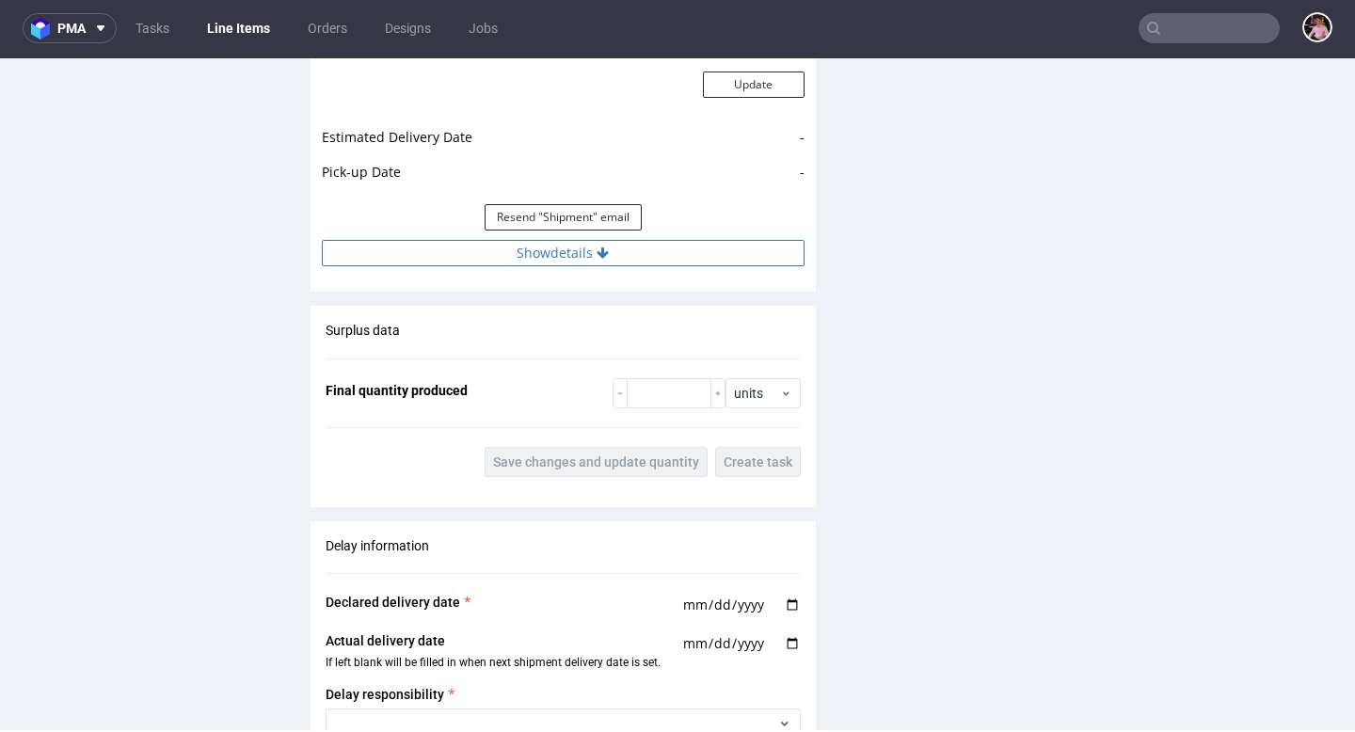
click at [609, 266] on button "Show details" at bounding box center [563, 253] width 483 height 26
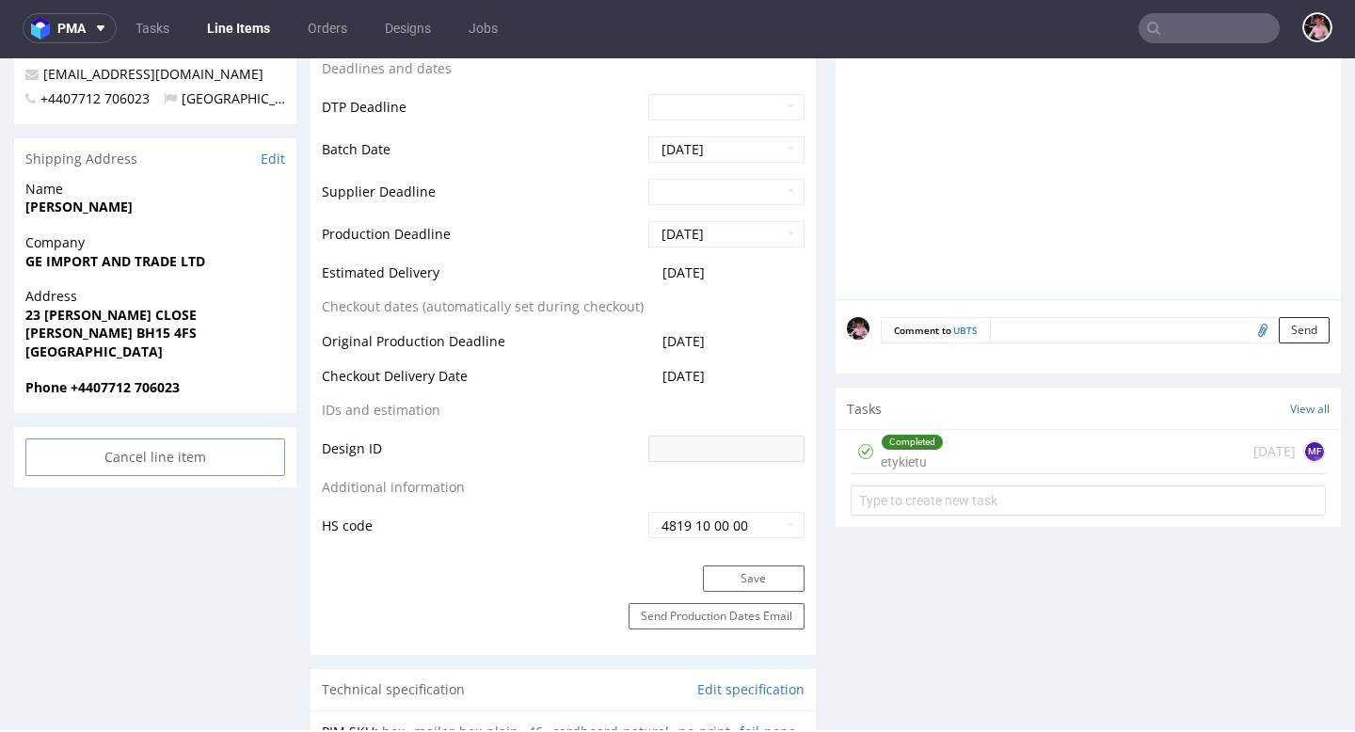
scroll to position [0, 0]
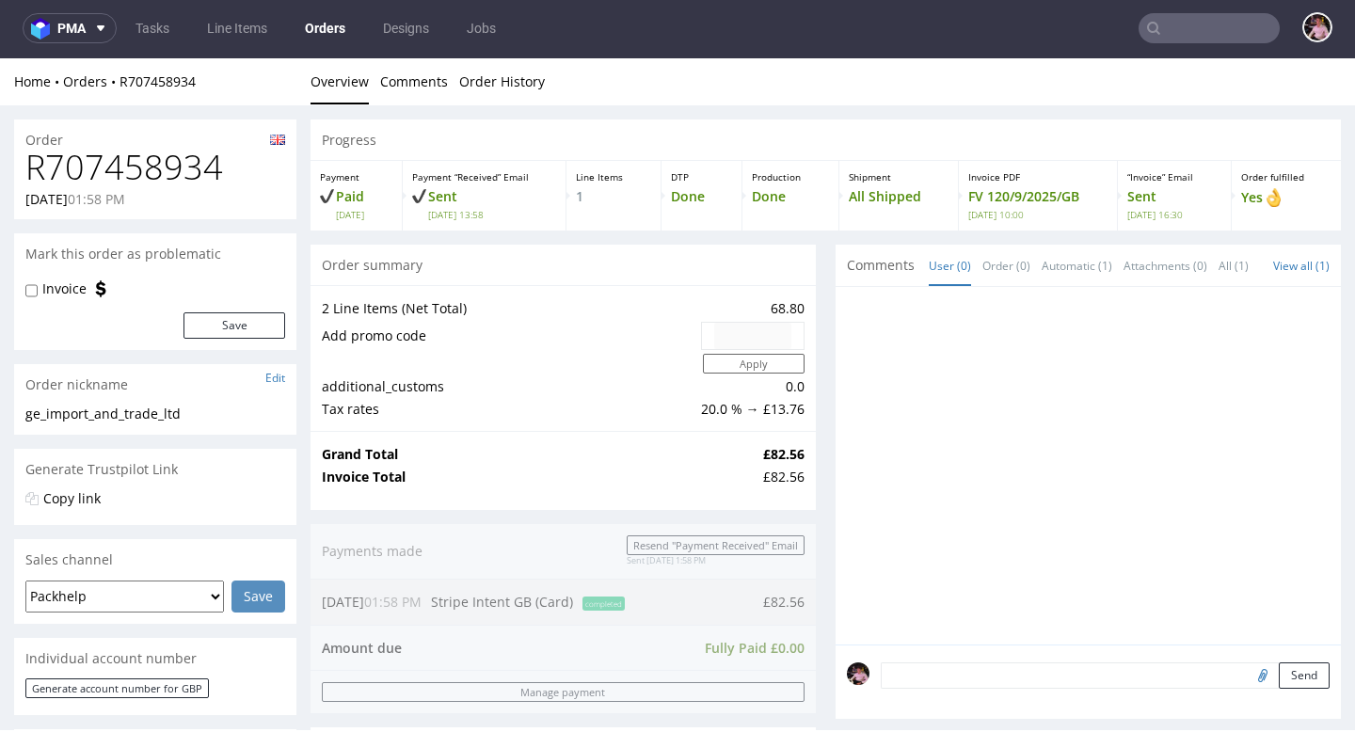
click at [108, 182] on h1 "R707458934" at bounding box center [155, 168] width 260 height 38
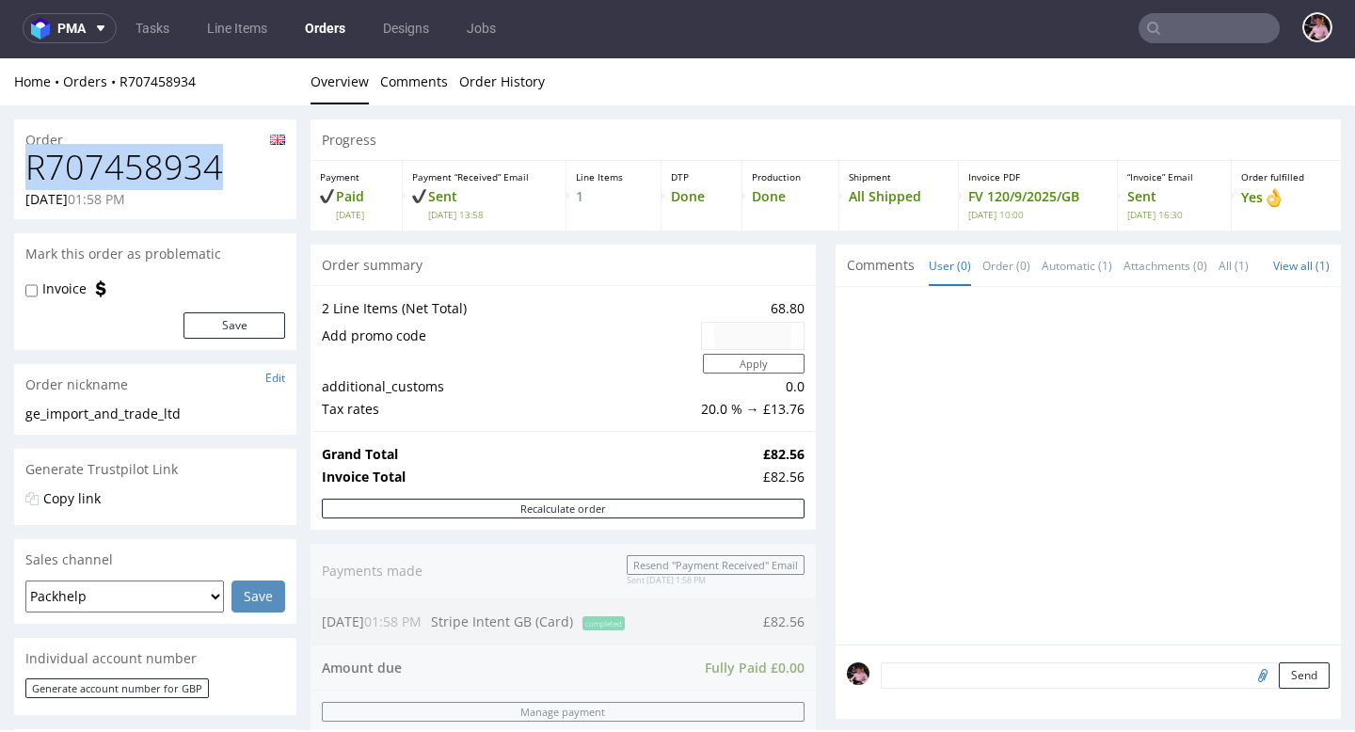
click at [108, 182] on h1 "R707458934" at bounding box center [155, 168] width 260 height 38
copy h1 "R707458934"
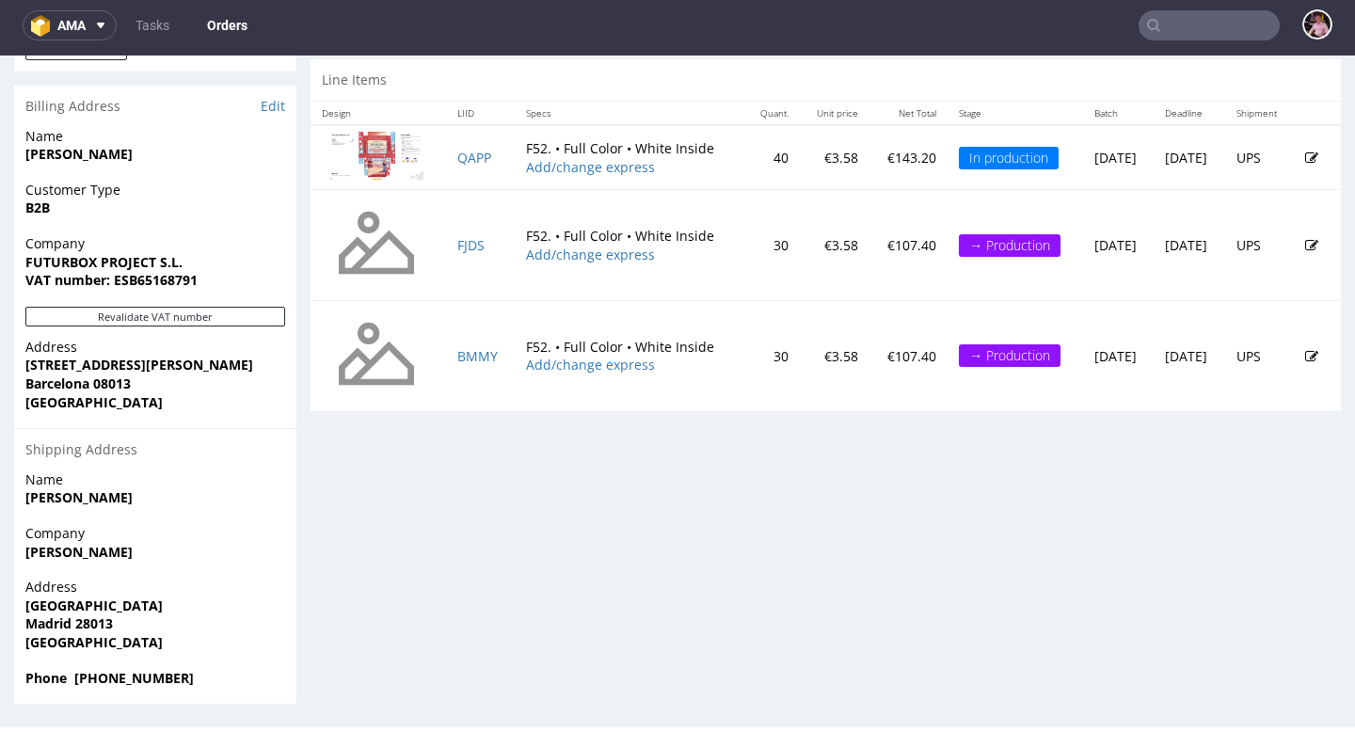
scroll to position [35, 0]
click at [1217, 26] on input "text" at bounding box center [1209, 25] width 141 height 30
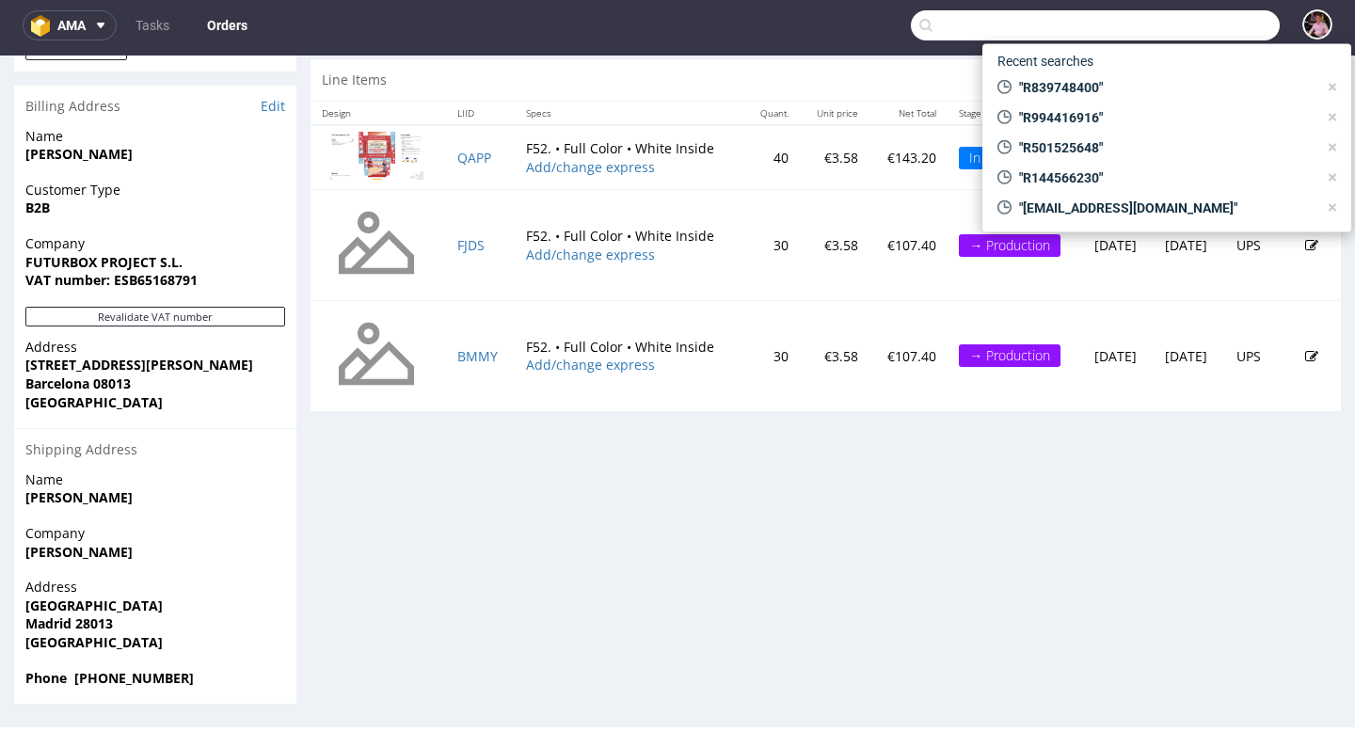
paste input "R887741698"
type input "R887741698"
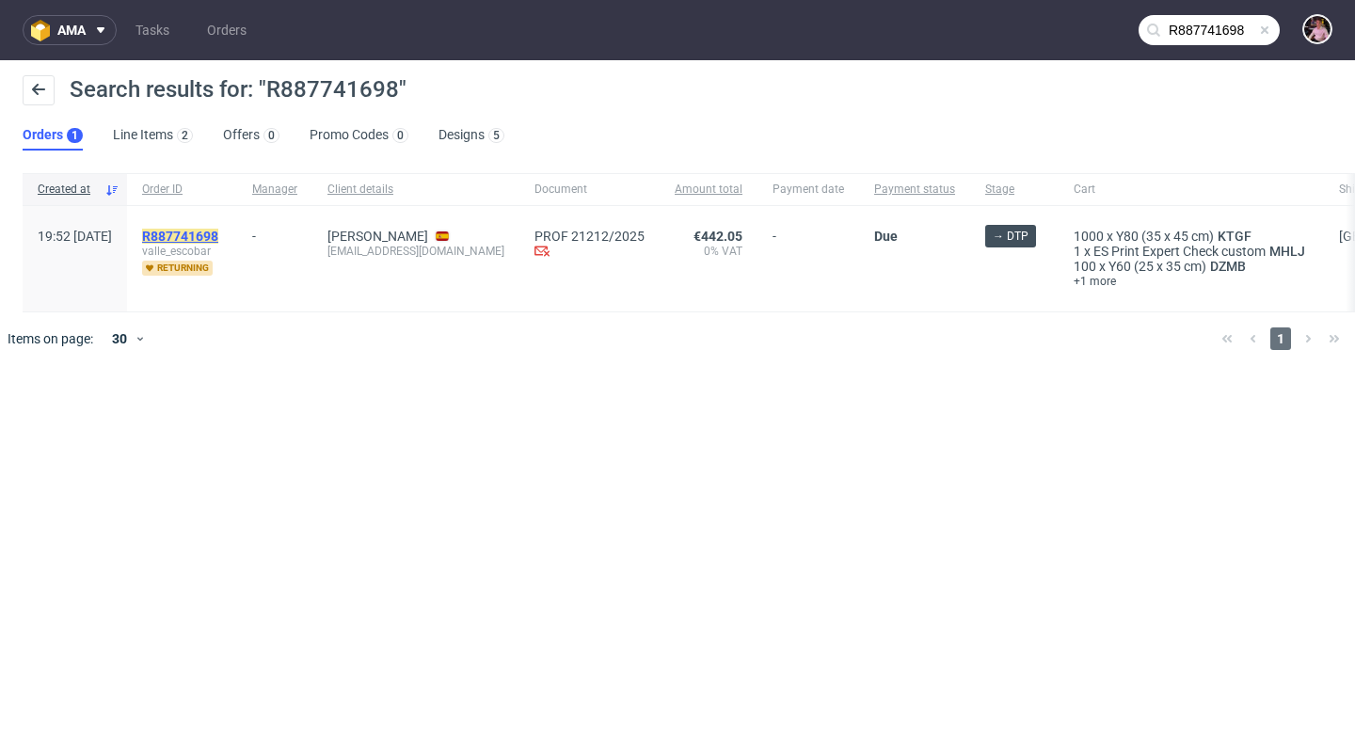
click at [218, 234] on mark "R887741698" at bounding box center [180, 236] width 76 height 15
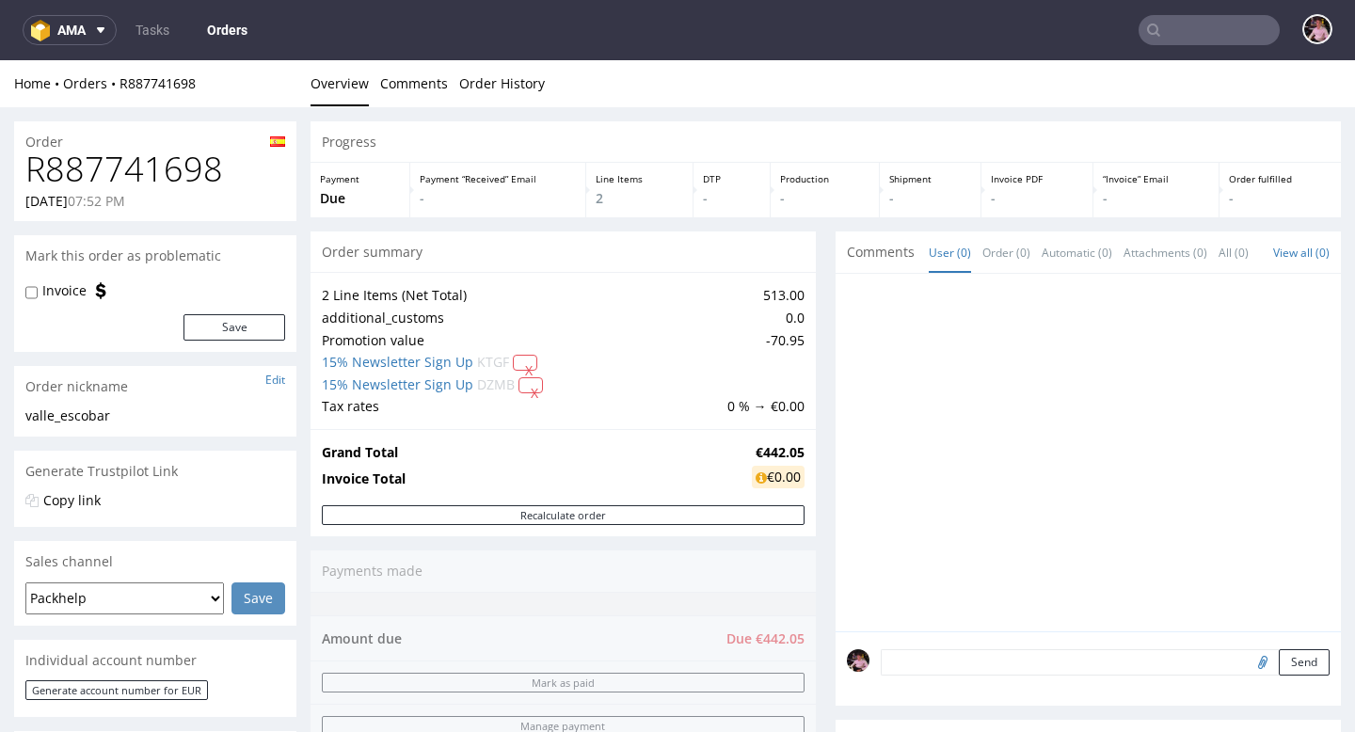
click at [176, 155] on h1 "R887741698" at bounding box center [155, 170] width 260 height 38
